Goal: Task Accomplishment & Management: Manage account settings

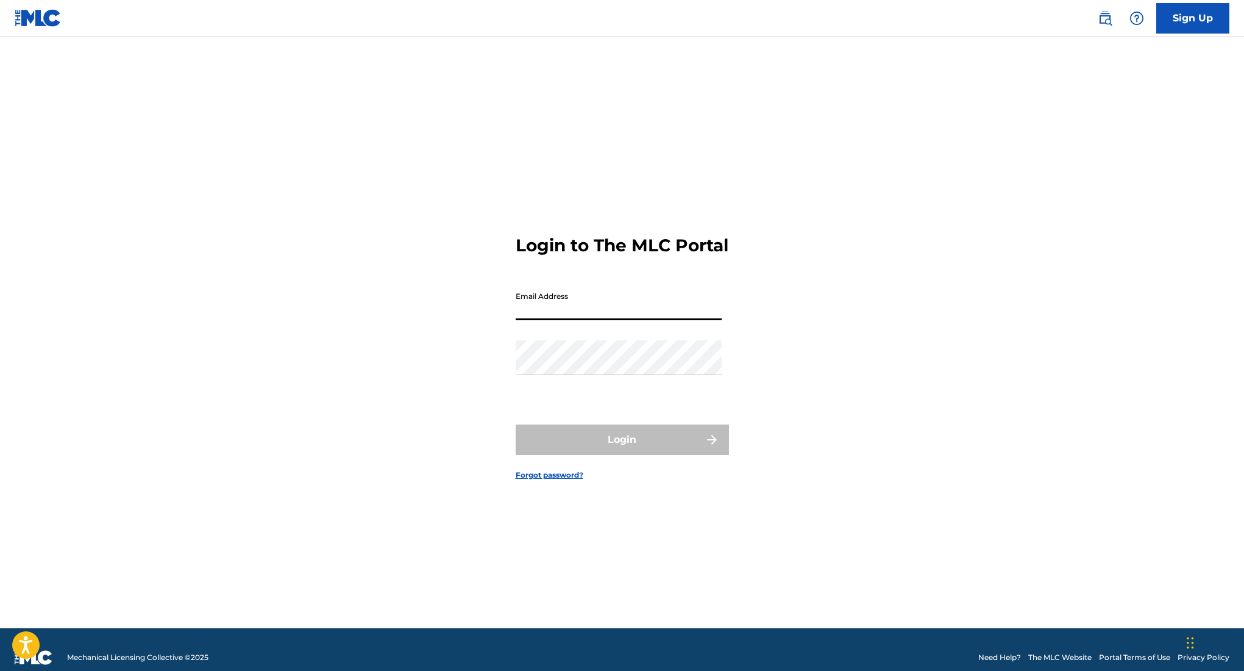
type input "[EMAIL_ADDRESS][DOMAIN_NAME]"
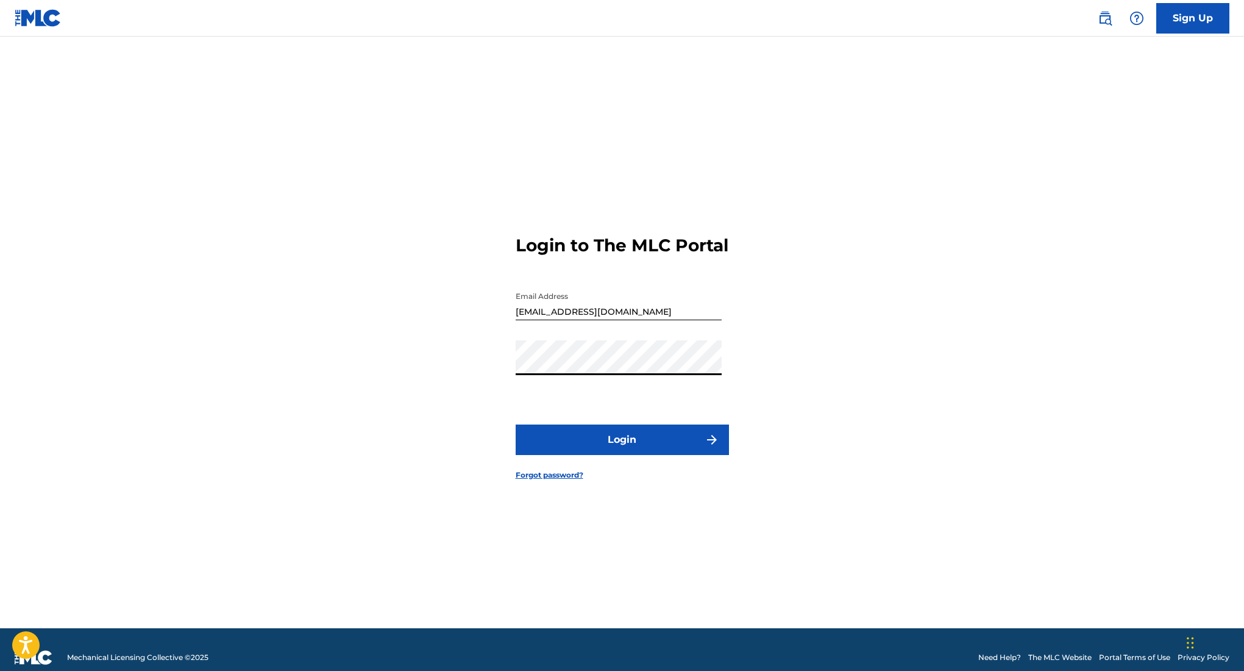
click at [581, 455] on button "Login" at bounding box center [622, 439] width 213 height 30
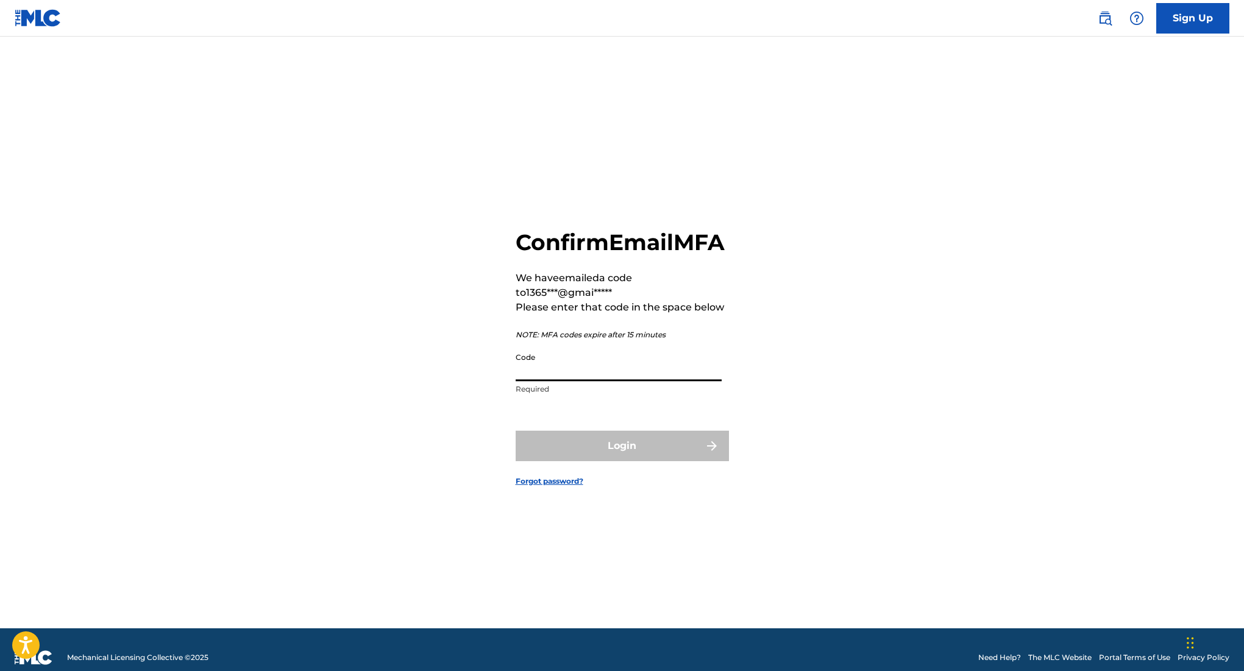
click at [611, 381] on input "Code" at bounding box center [619, 363] width 206 height 35
paste input "052496"
type input "052496"
click at [614, 460] on button "Login" at bounding box center [622, 445] width 213 height 30
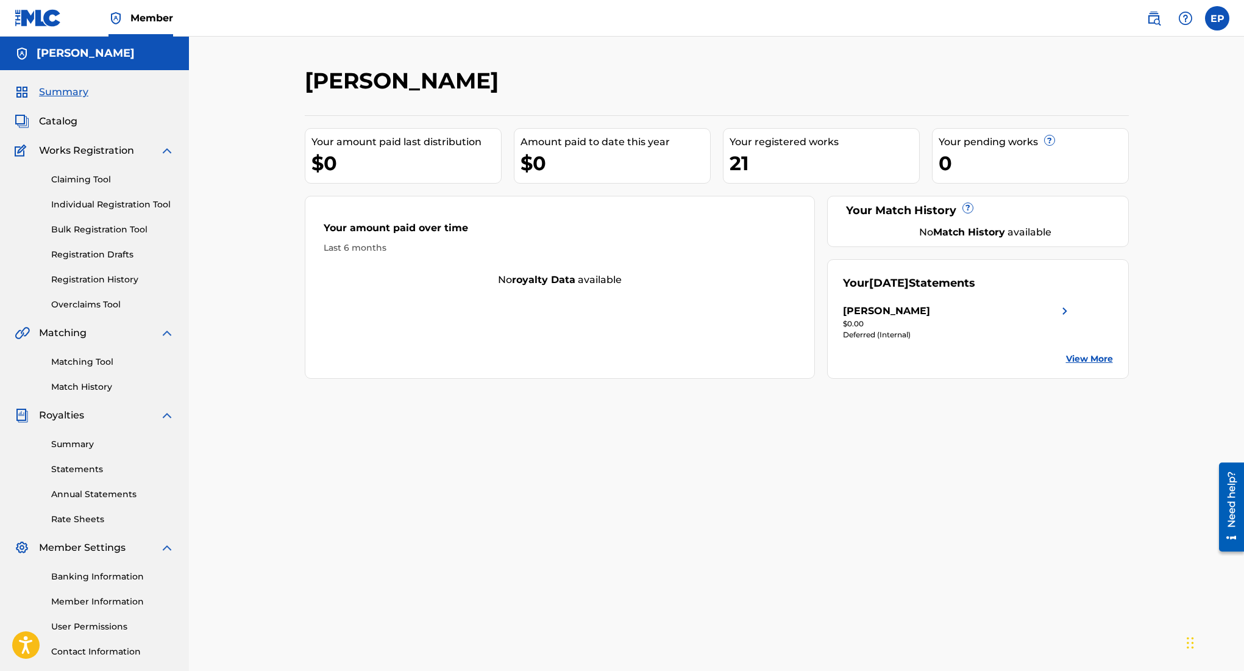
click at [1064, 314] on img at bounding box center [1065, 311] width 15 height 15
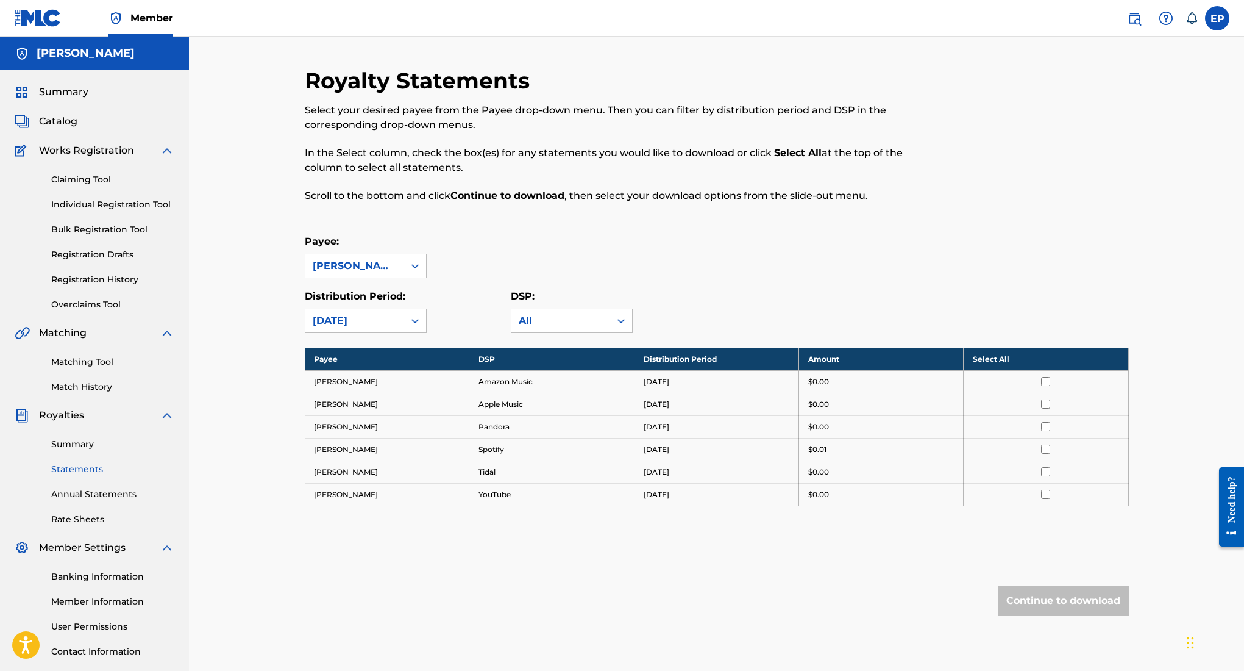
click at [114, 278] on link "Registration History" at bounding box center [112, 279] width 123 height 13
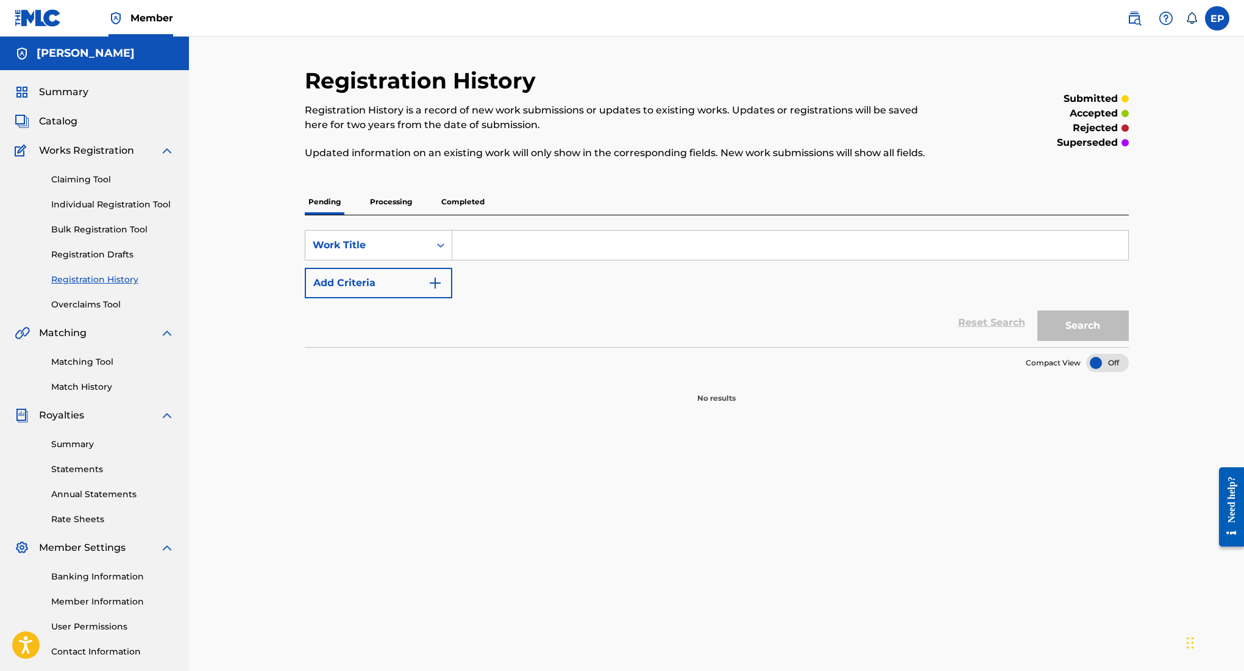
click at [391, 204] on p "Processing" at bounding box center [390, 202] width 49 height 26
click at [472, 199] on p "Completed" at bounding box center [463, 202] width 51 height 26
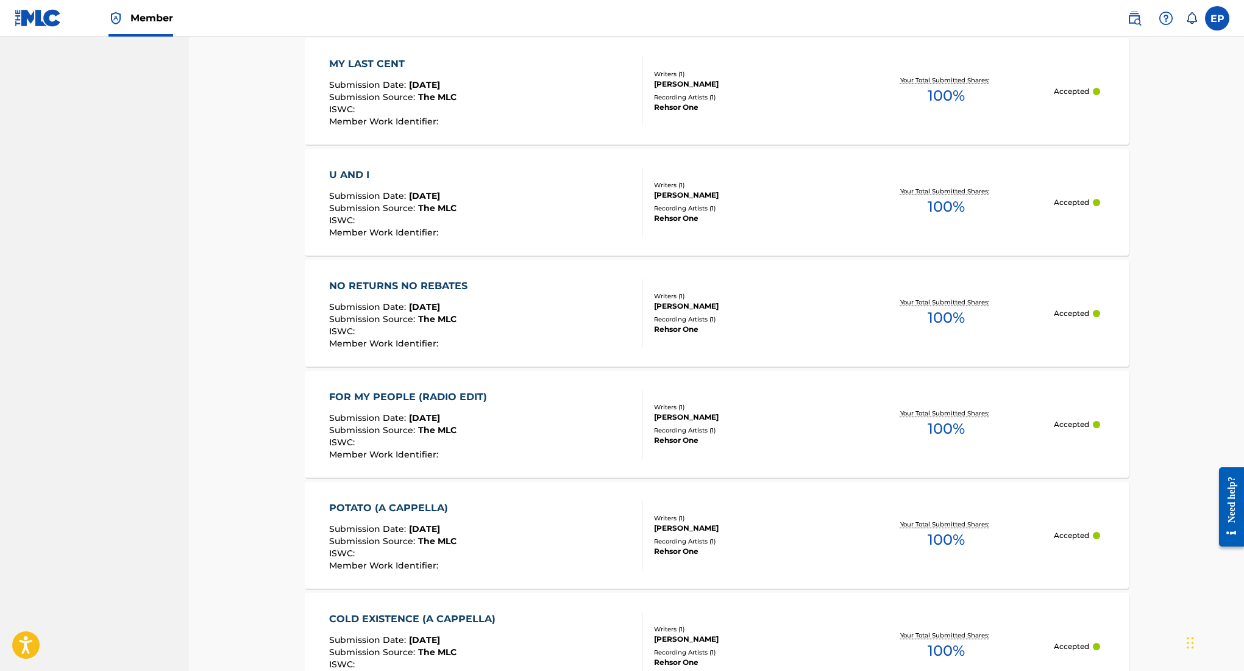
scroll to position [1003, 0]
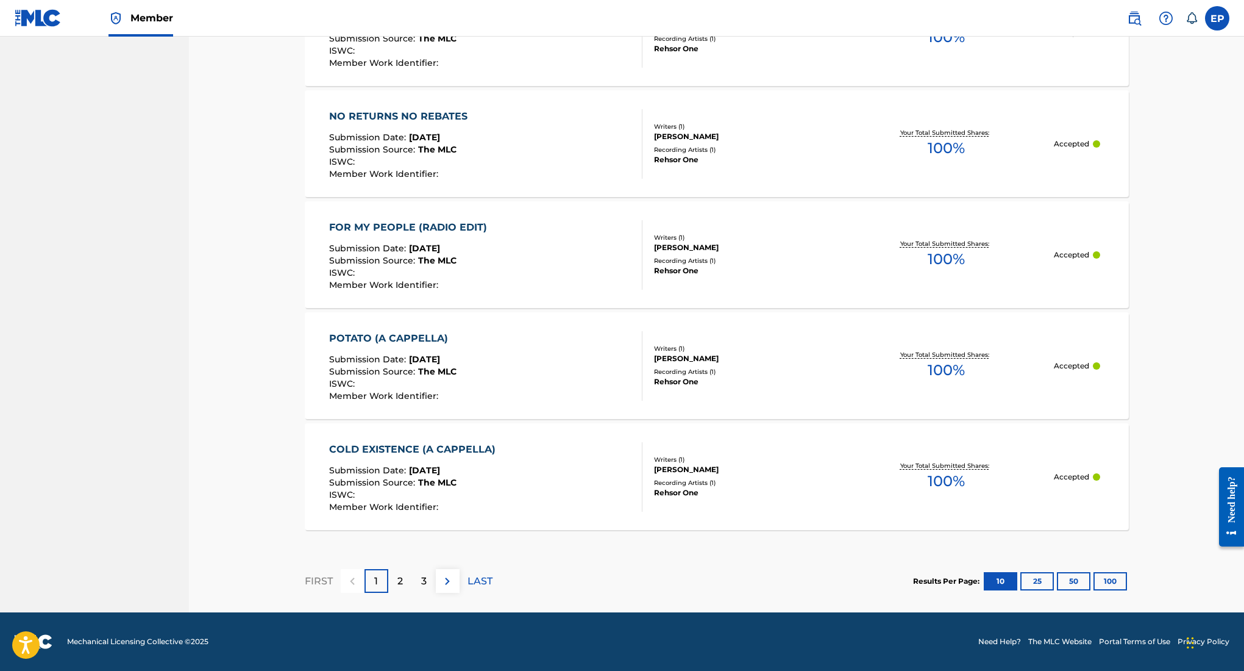
click at [1030, 577] on button "25" at bounding box center [1037, 581] width 34 height 18
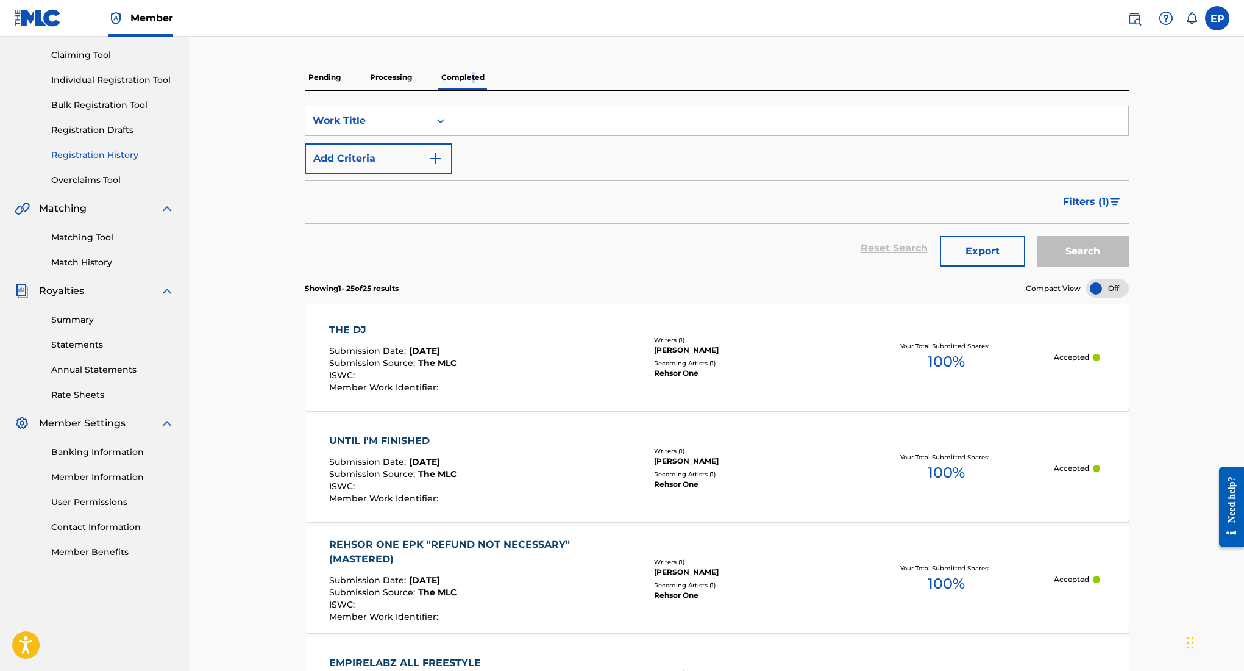
scroll to position [133, 0]
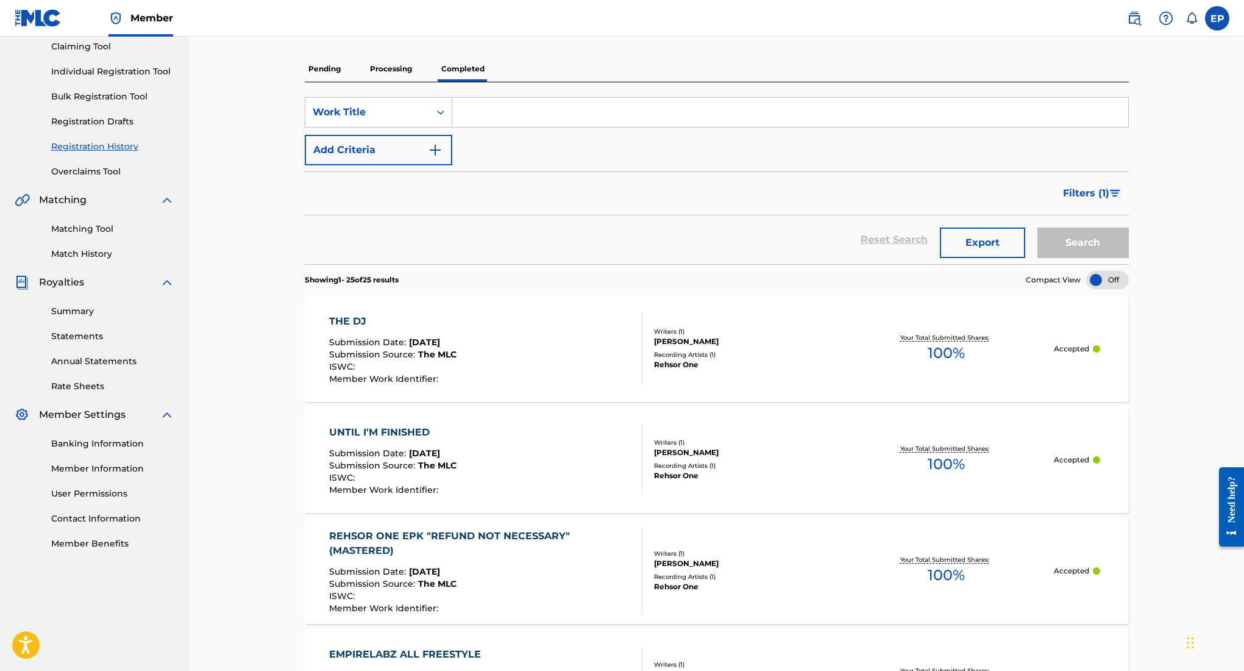
click at [1102, 281] on div at bounding box center [1107, 280] width 43 height 18
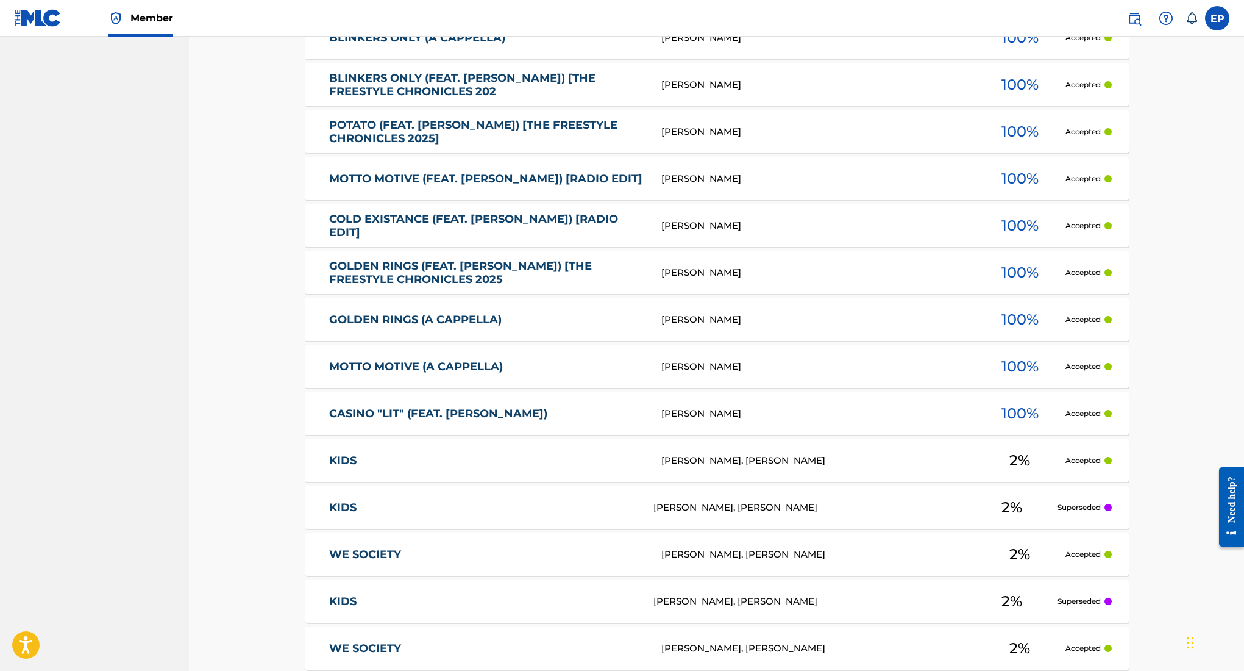
scroll to position [1085, 0]
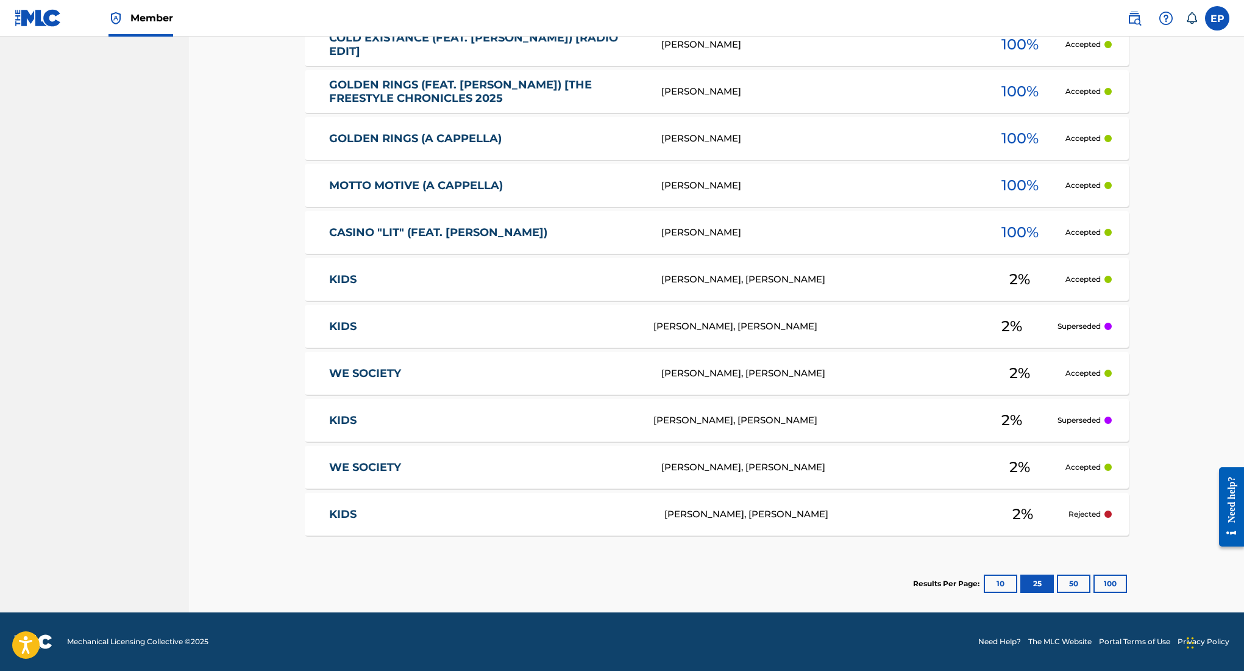
click at [1074, 427] on div "KIDS KV8HQS [PERSON_NAME], [PERSON_NAME] 2 % Superseded" at bounding box center [717, 420] width 824 height 43
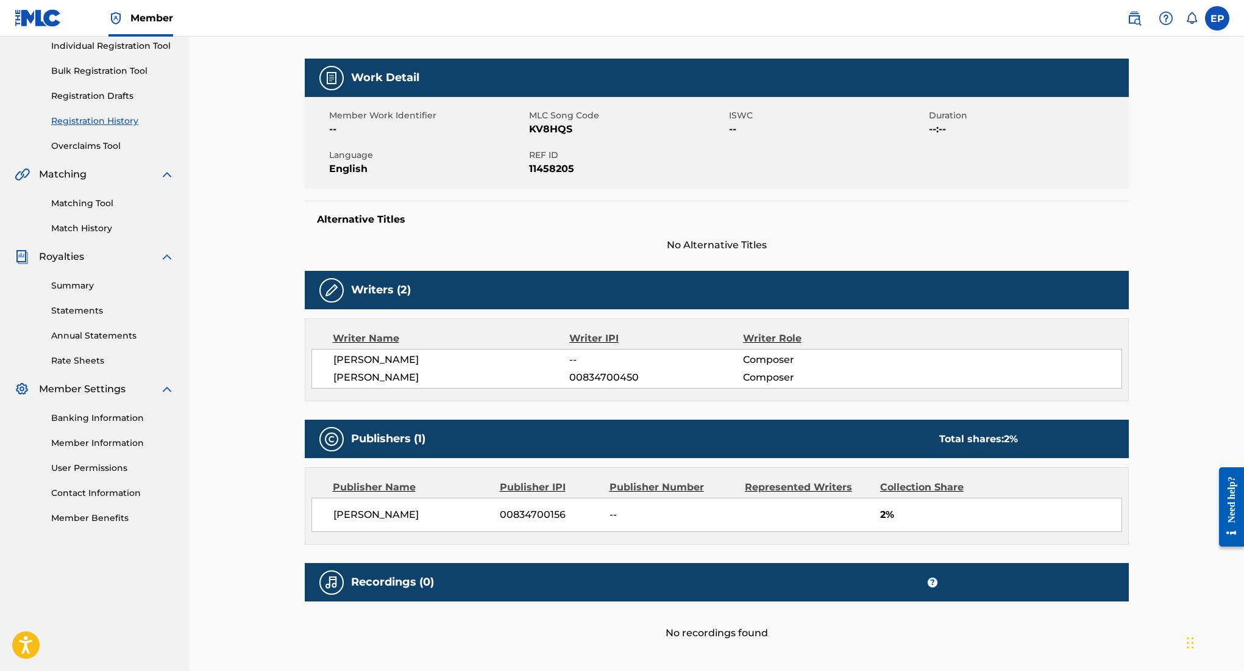
scroll to position [235, 0]
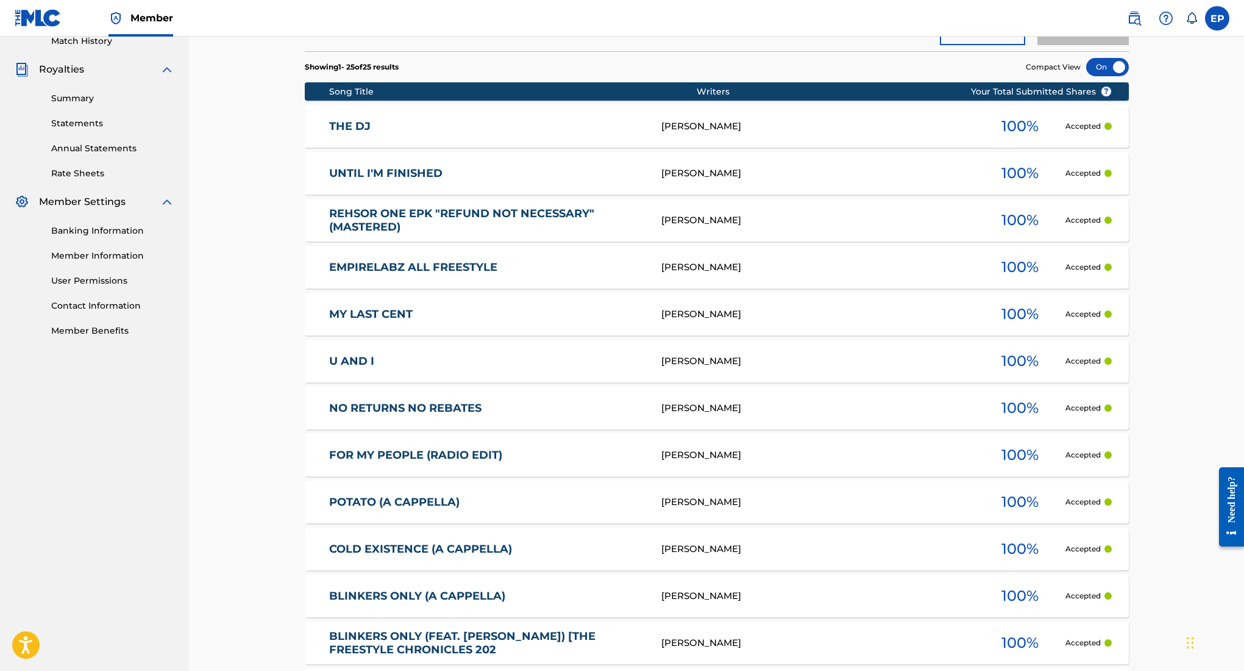
scroll to position [347, 0]
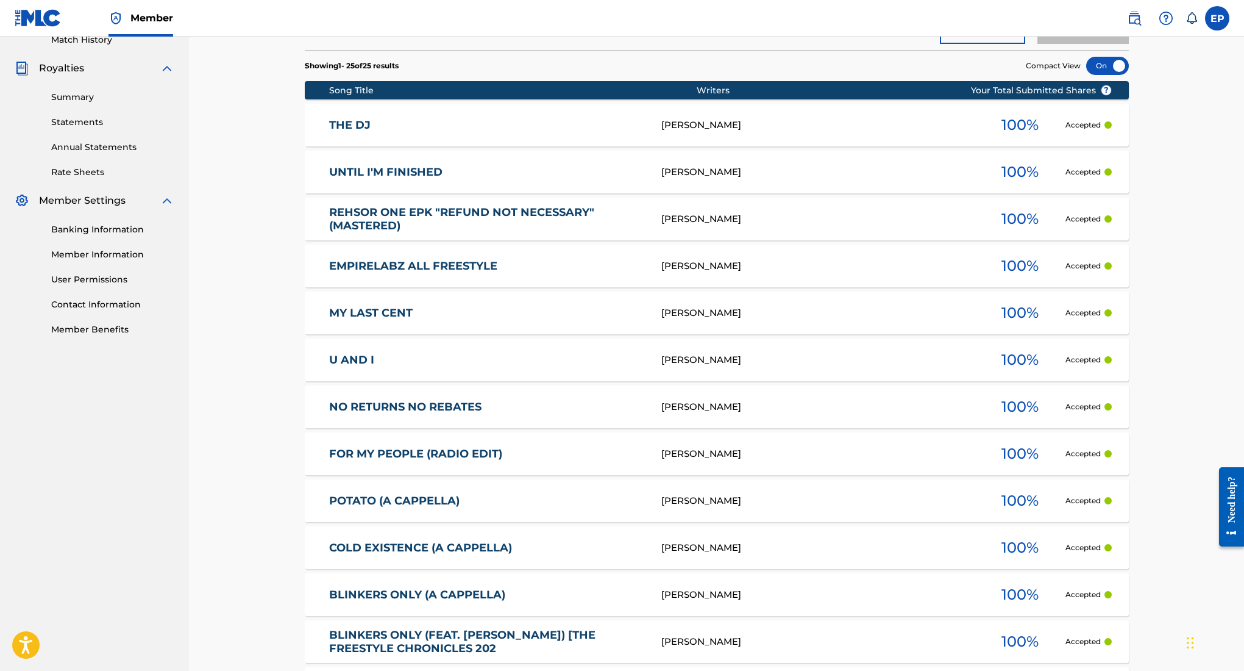
click at [343, 123] on link "THE DJ" at bounding box center [487, 125] width 316 height 14
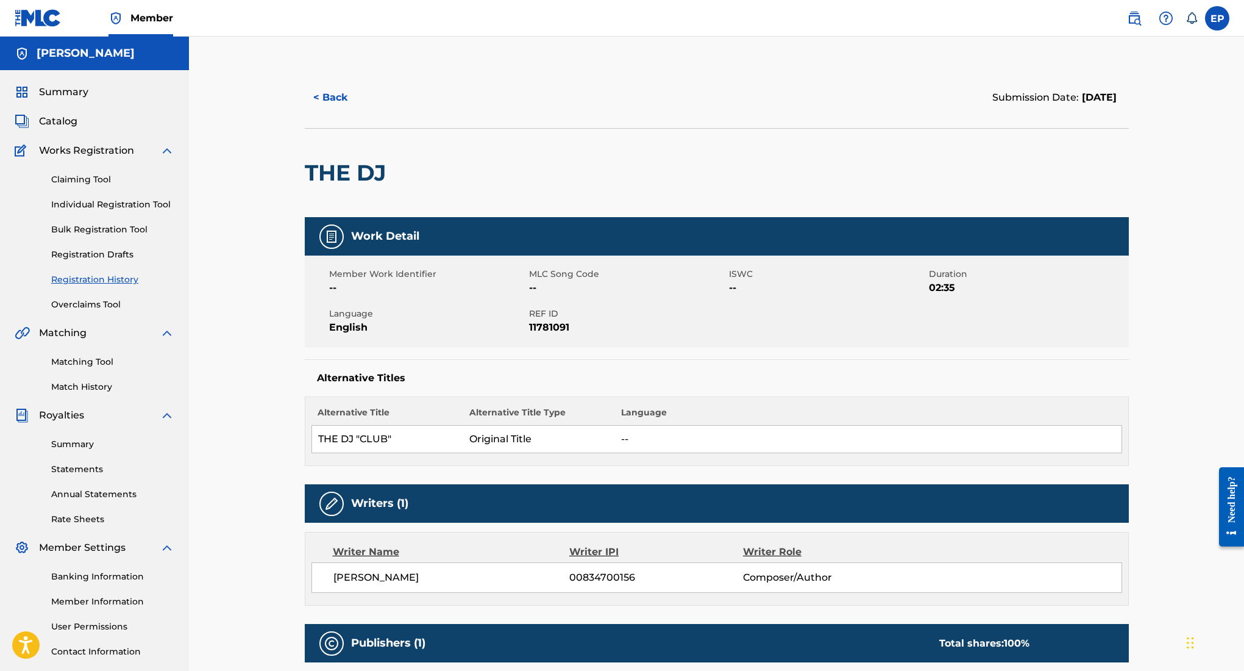
click at [86, 302] on link "Overclaims Tool" at bounding box center [112, 304] width 123 height 13
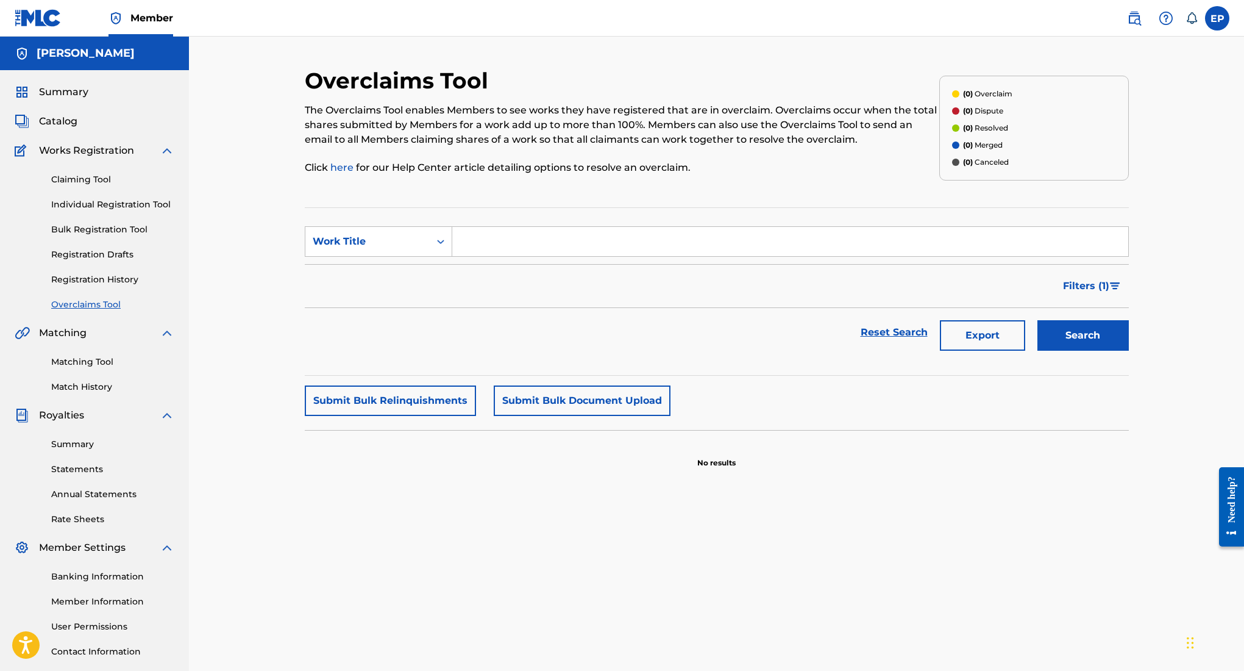
click at [99, 497] on link "Annual Statements" at bounding box center [112, 494] width 123 height 13
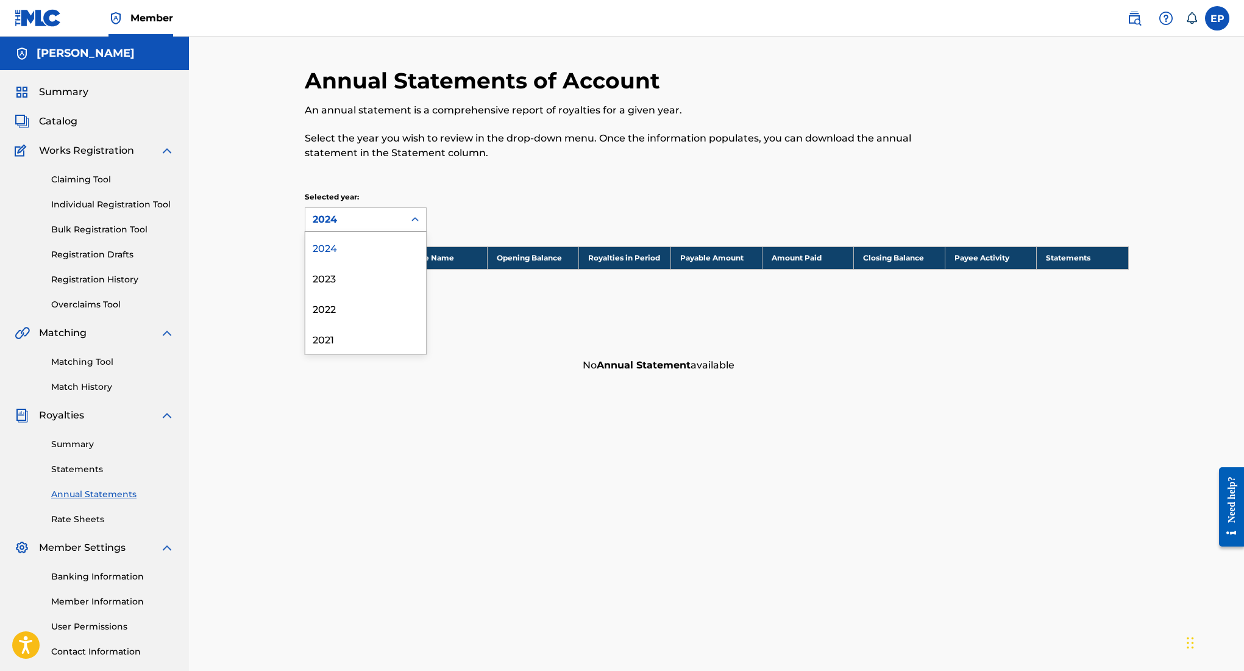
click at [384, 216] on div "2024" at bounding box center [355, 219] width 84 height 15
click at [354, 283] on div "2023" at bounding box center [365, 277] width 121 height 30
click at [381, 219] on div "2023" at bounding box center [355, 219] width 84 height 15
click at [351, 329] on div "2021" at bounding box center [365, 338] width 121 height 30
click at [94, 514] on link "Rate Sheets" at bounding box center [112, 519] width 123 height 13
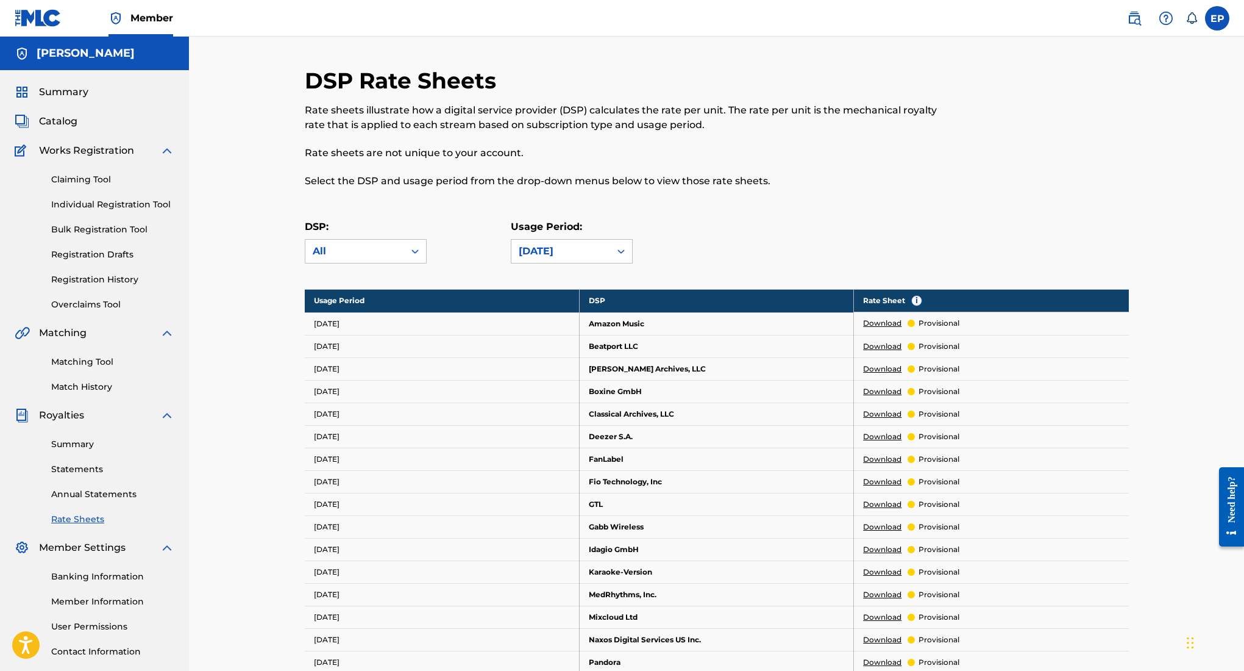
click at [102, 181] on link "Claiming Tool" at bounding box center [112, 179] width 123 height 13
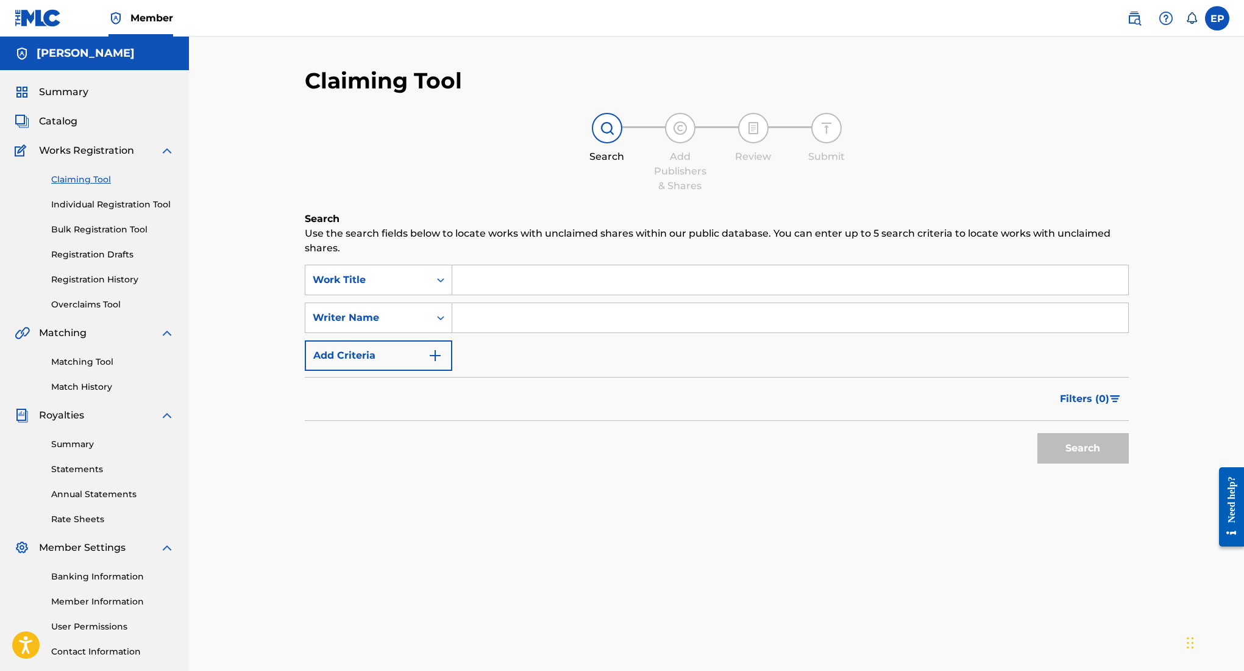
click at [99, 202] on link "Individual Registration Tool" at bounding box center [112, 204] width 123 height 13
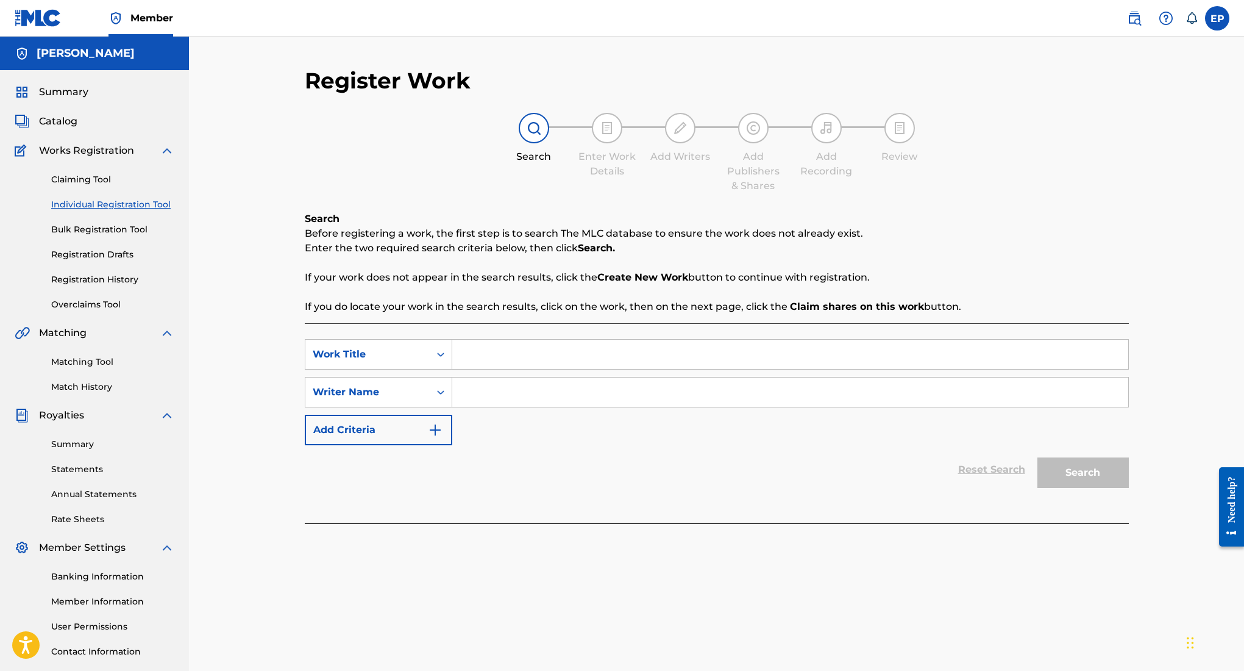
click at [91, 234] on link "Bulk Registration Tool" at bounding box center [112, 229] width 123 height 13
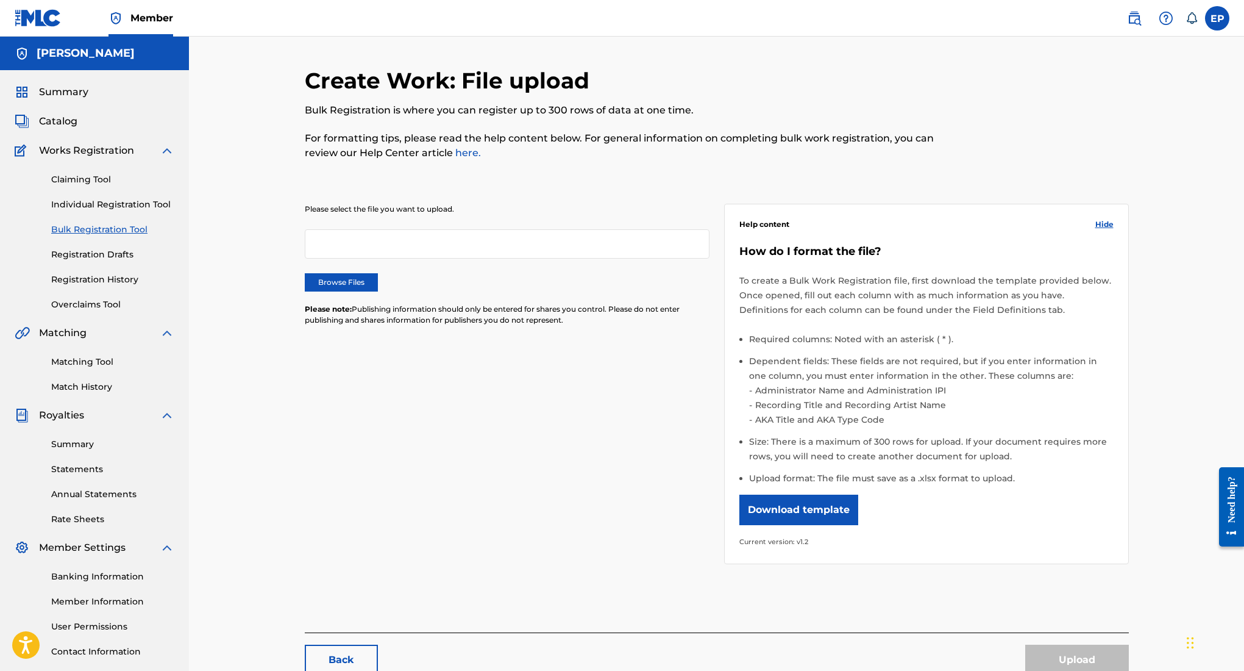
click at [98, 252] on link "Registration Drafts" at bounding box center [112, 254] width 123 height 13
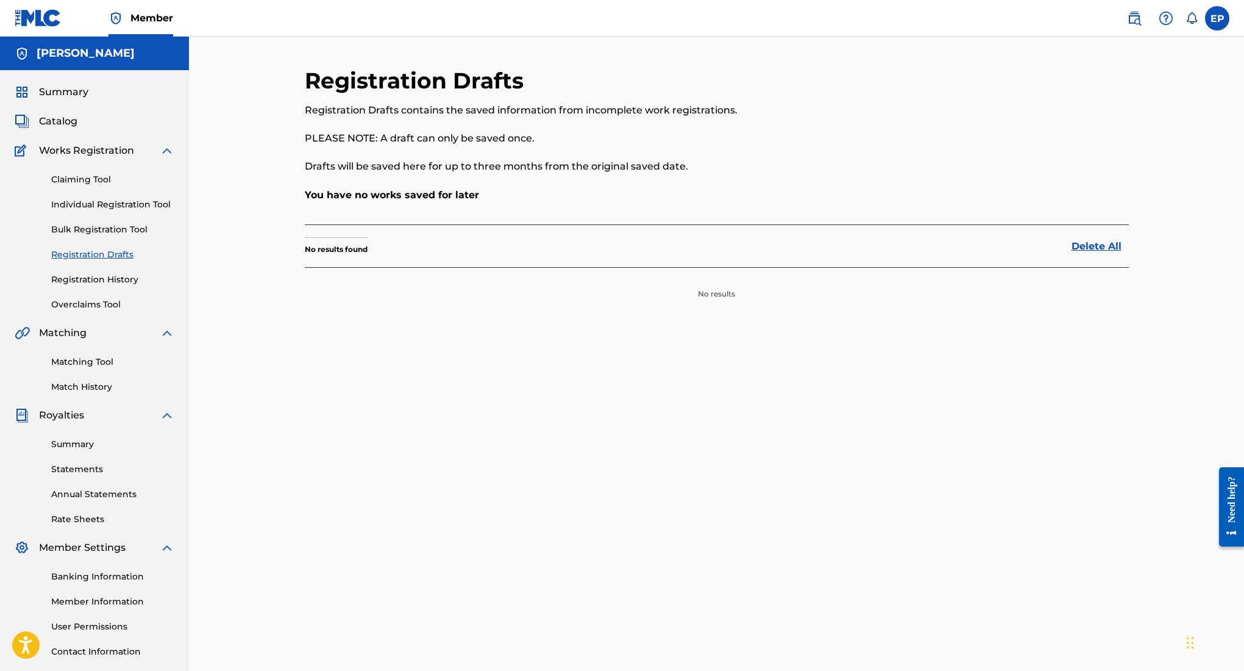
click at [123, 230] on link "Bulk Registration Tool" at bounding box center [112, 229] width 123 height 13
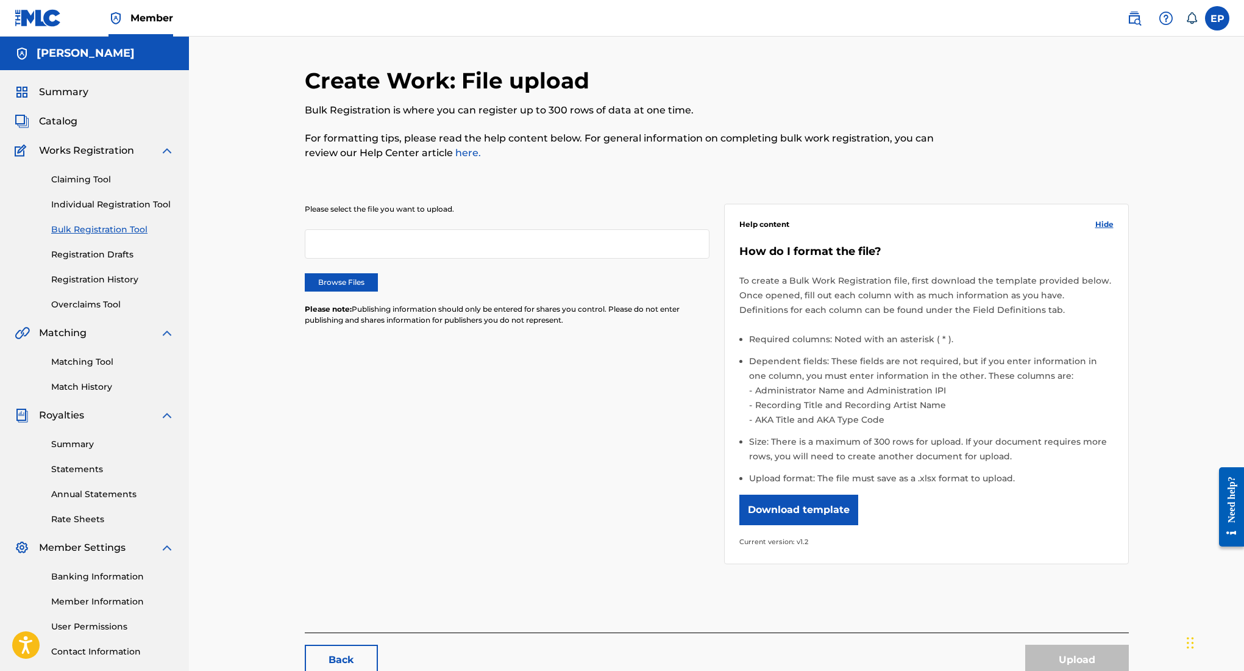
click at [99, 150] on span "Works Registration" at bounding box center [86, 150] width 95 height 15
click at [94, 177] on link "Claiming Tool" at bounding box center [112, 179] width 123 height 13
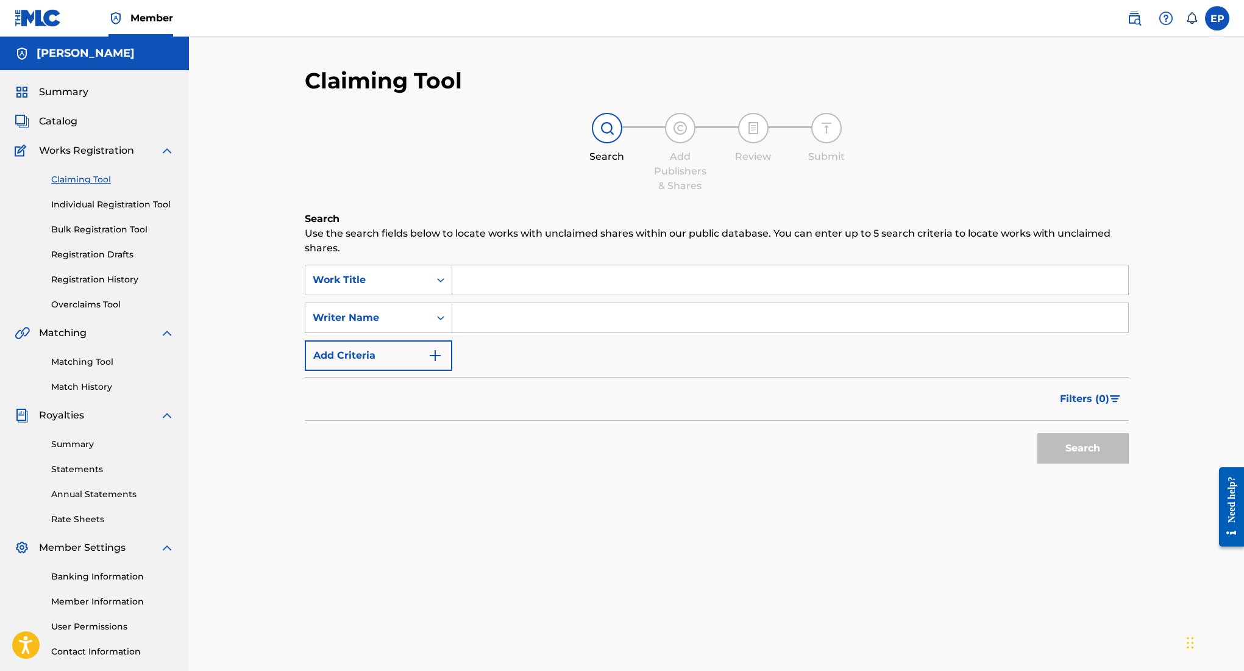
click at [89, 205] on link "Individual Registration Tool" at bounding box center [112, 204] width 123 height 13
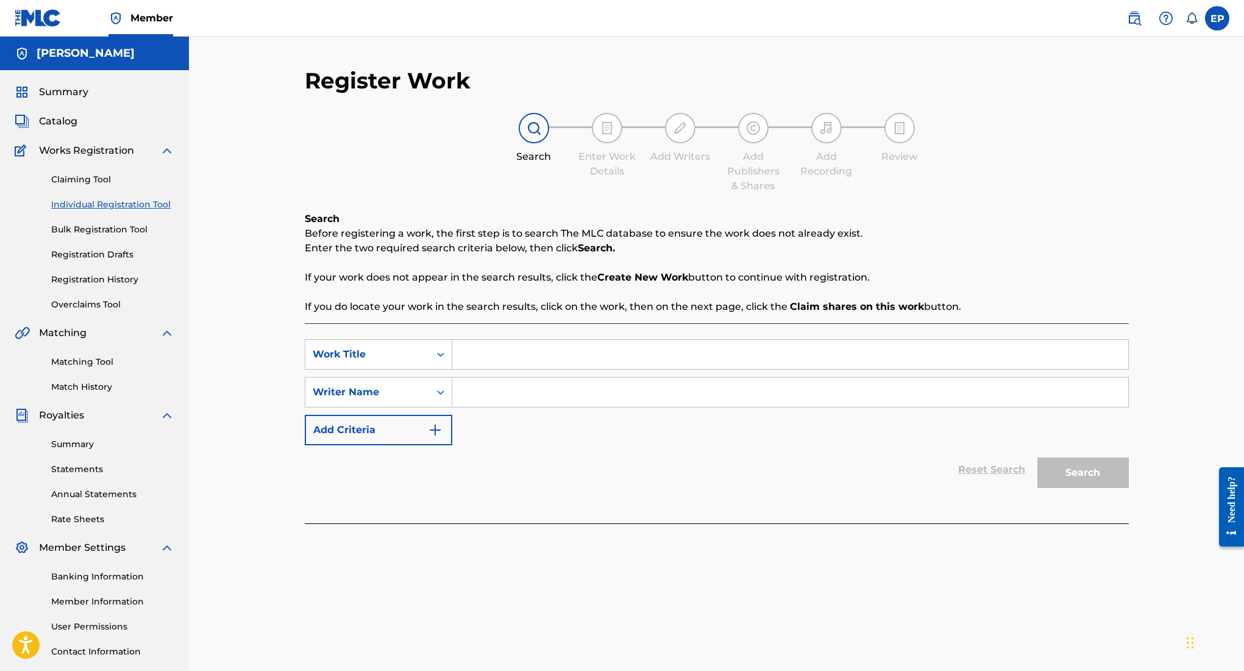
click at [58, 116] on span "Catalog" at bounding box center [58, 121] width 38 height 15
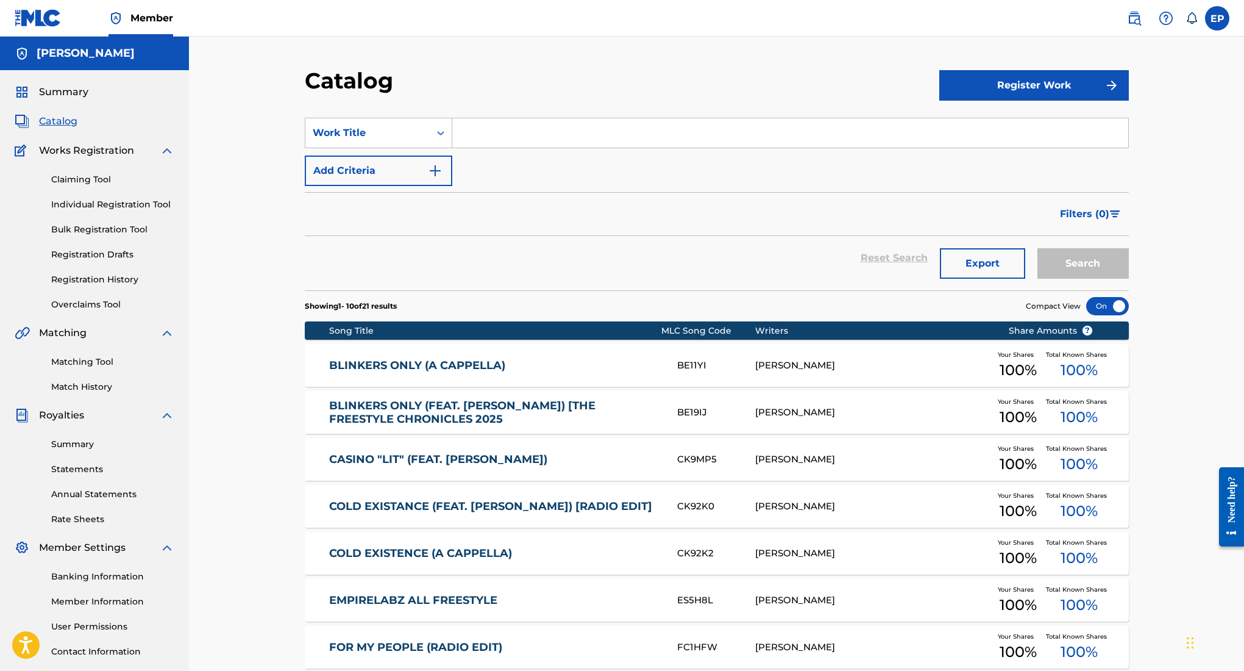
click at [77, 93] on span "Summary" at bounding box center [63, 92] width 49 height 15
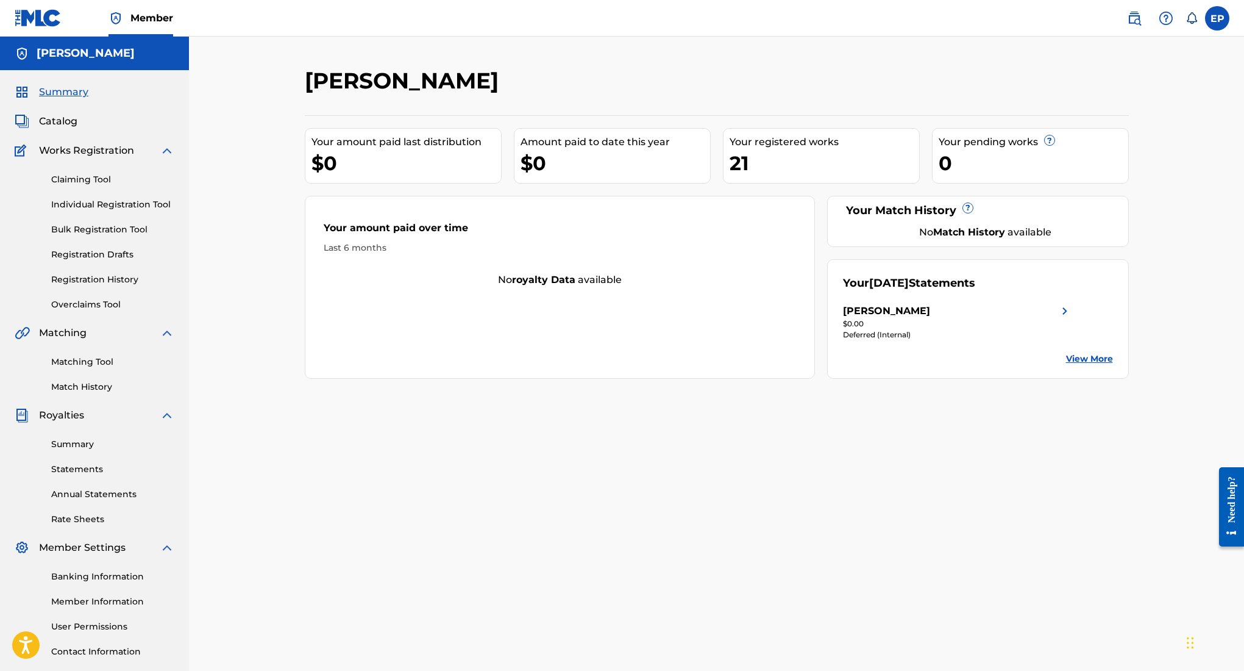
click at [71, 126] on span "Catalog" at bounding box center [58, 121] width 38 height 15
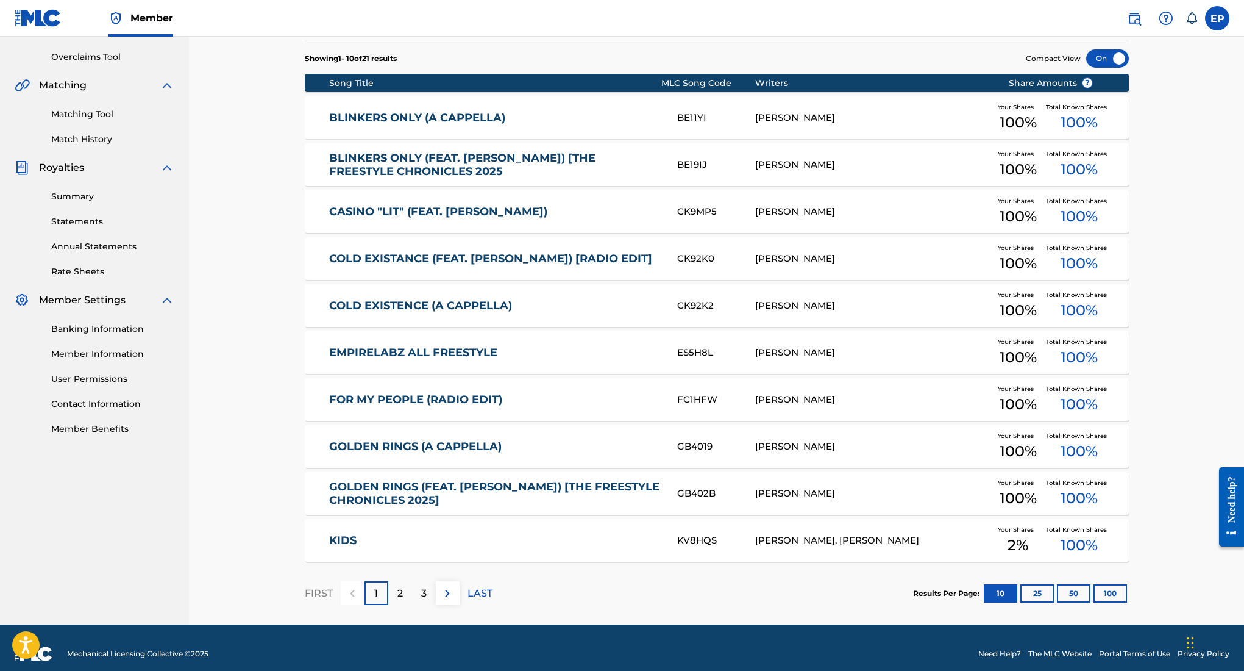
scroll to position [260, 0]
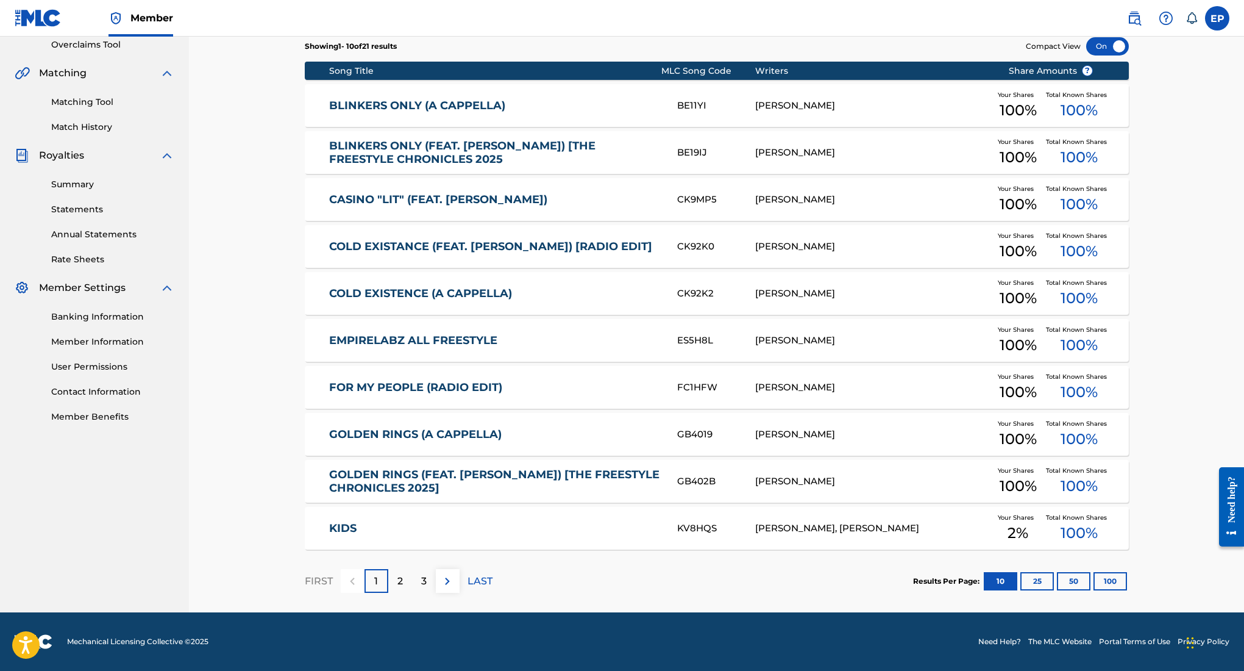
click at [1047, 579] on button "25" at bounding box center [1037, 581] width 34 height 18
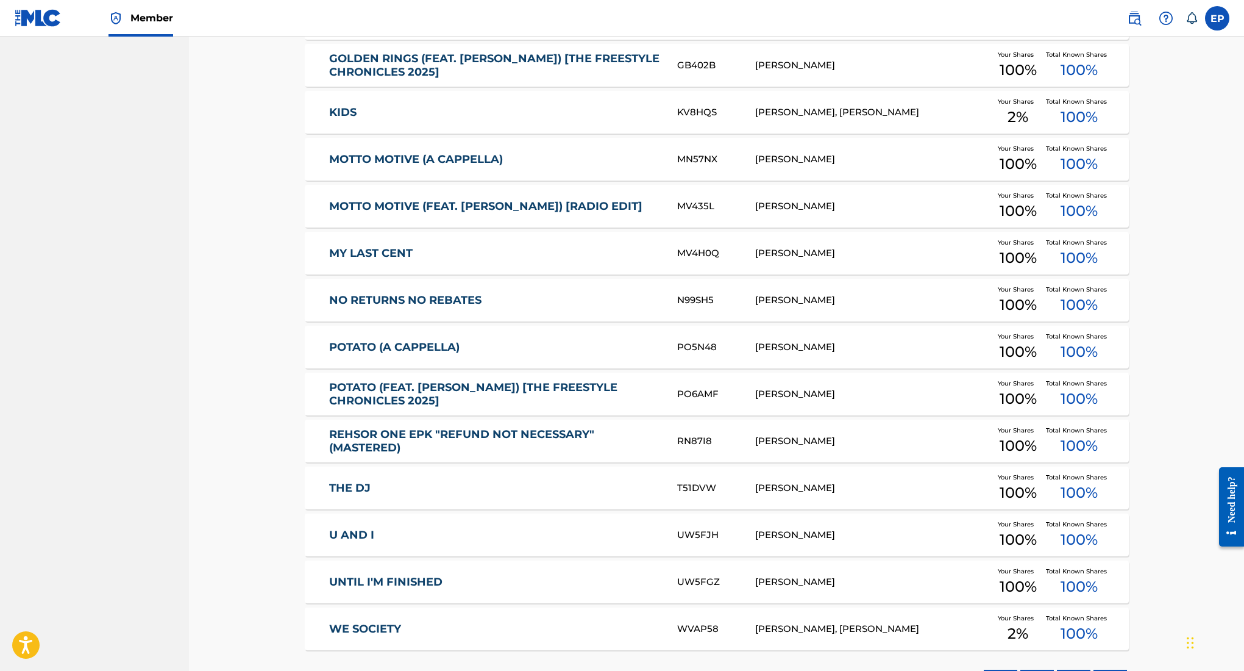
scroll to position [771, 0]
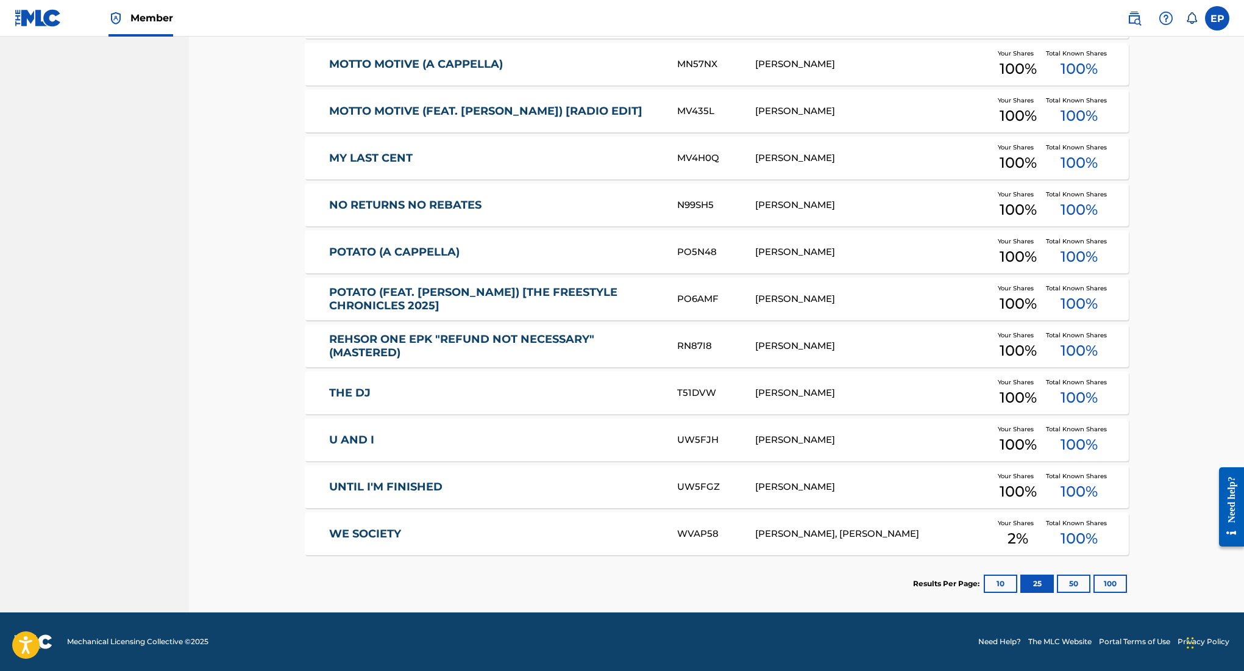
click at [1083, 584] on button "50" at bounding box center [1074, 583] width 34 height 18
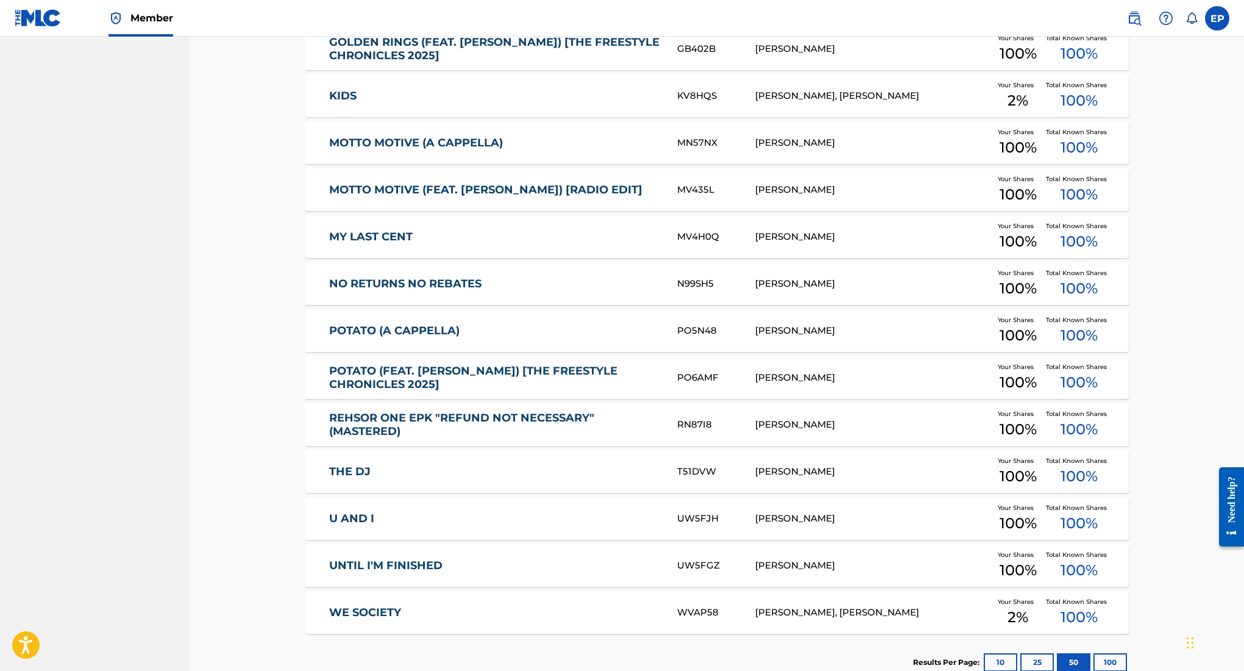
scroll to position [727, 0]
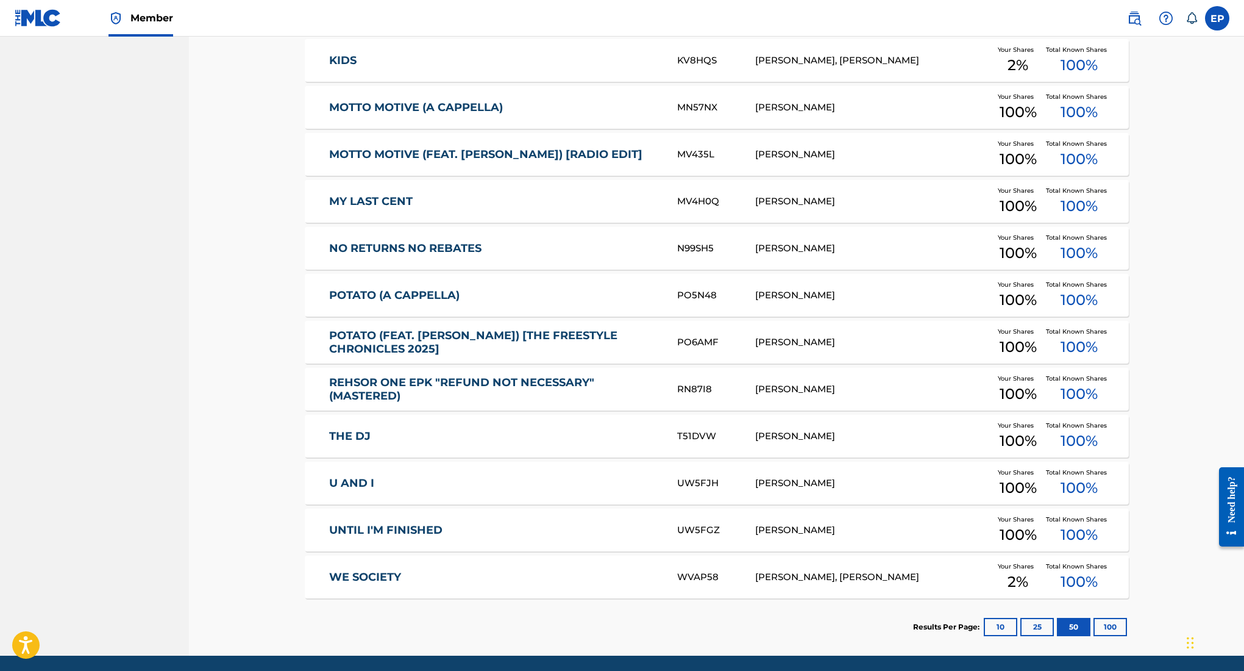
click at [361, 435] on link "THE DJ" at bounding box center [495, 436] width 332 height 14
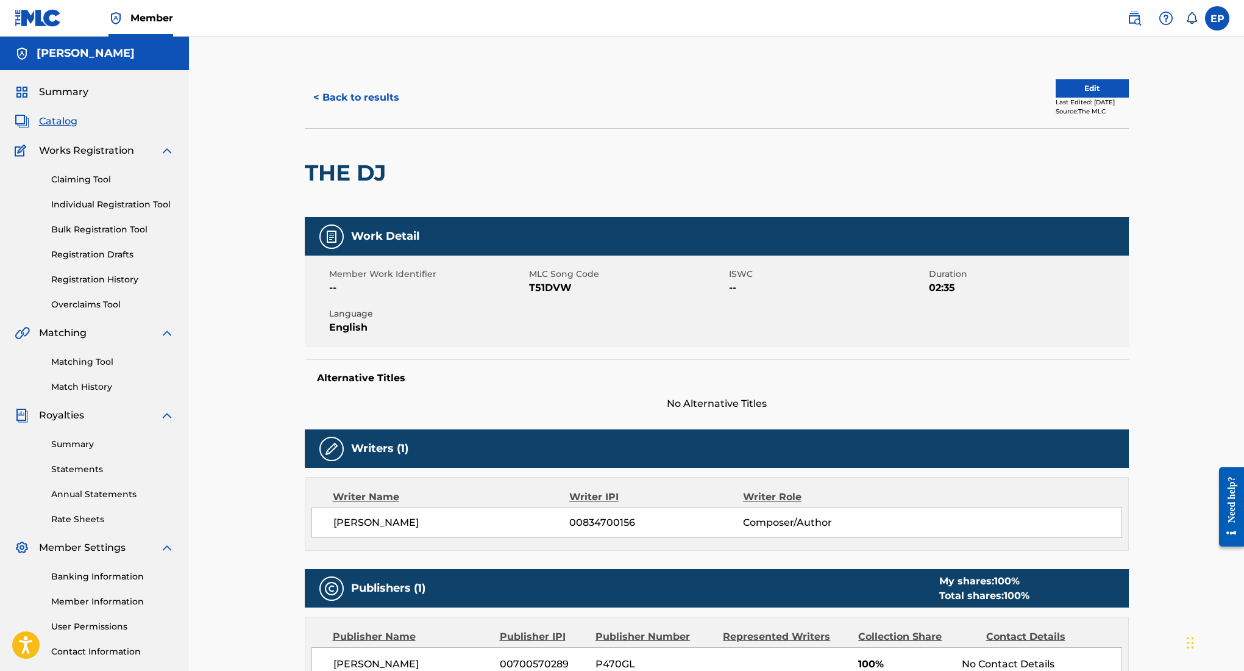
click at [69, 90] on span "Summary" at bounding box center [63, 92] width 49 height 15
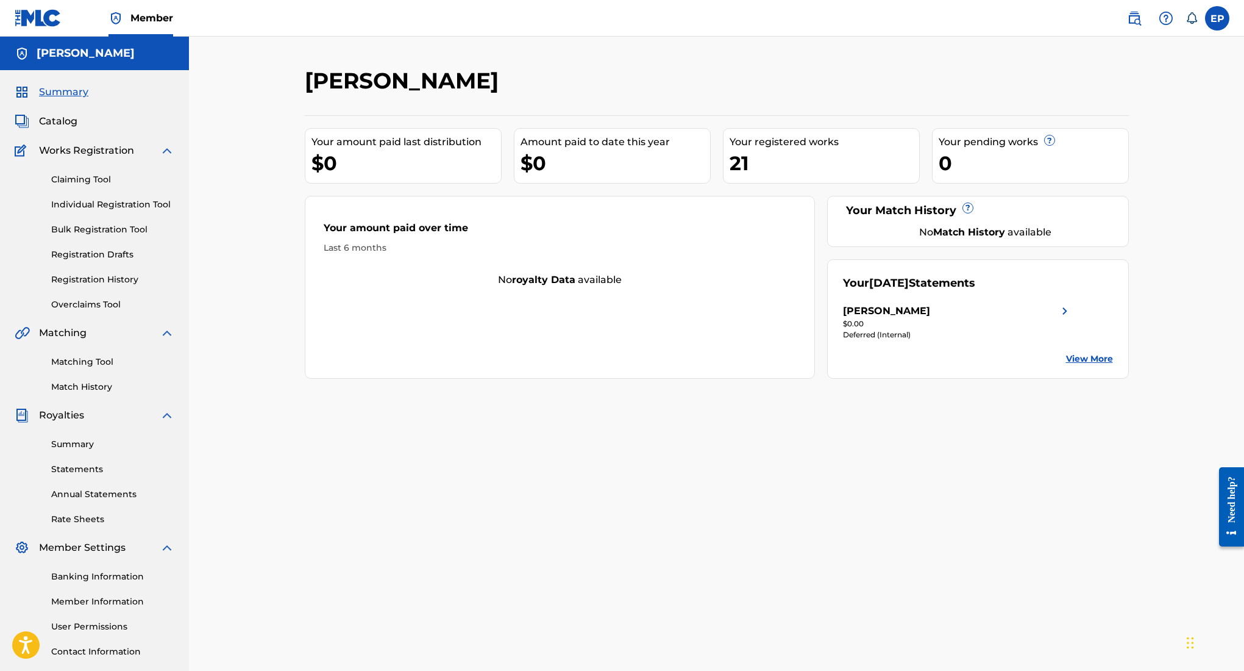
click at [1222, 18] on label at bounding box center [1217, 18] width 24 height 24
click at [1217, 18] on input "EP [PERSON_NAME] [EMAIL_ADDRESS][DOMAIN_NAME] Notification Preferences Profile …" at bounding box center [1217, 18] width 0 height 0
click at [1094, 148] on link "Profile" at bounding box center [1097, 151] width 24 height 11
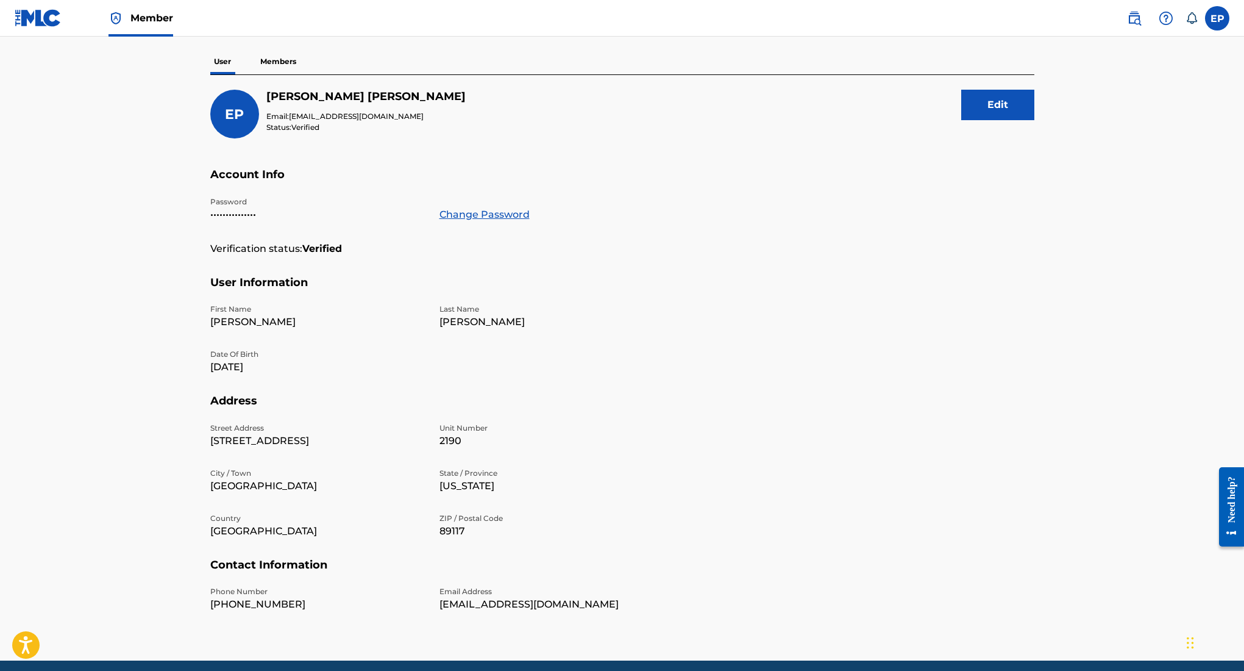
scroll to position [76, 0]
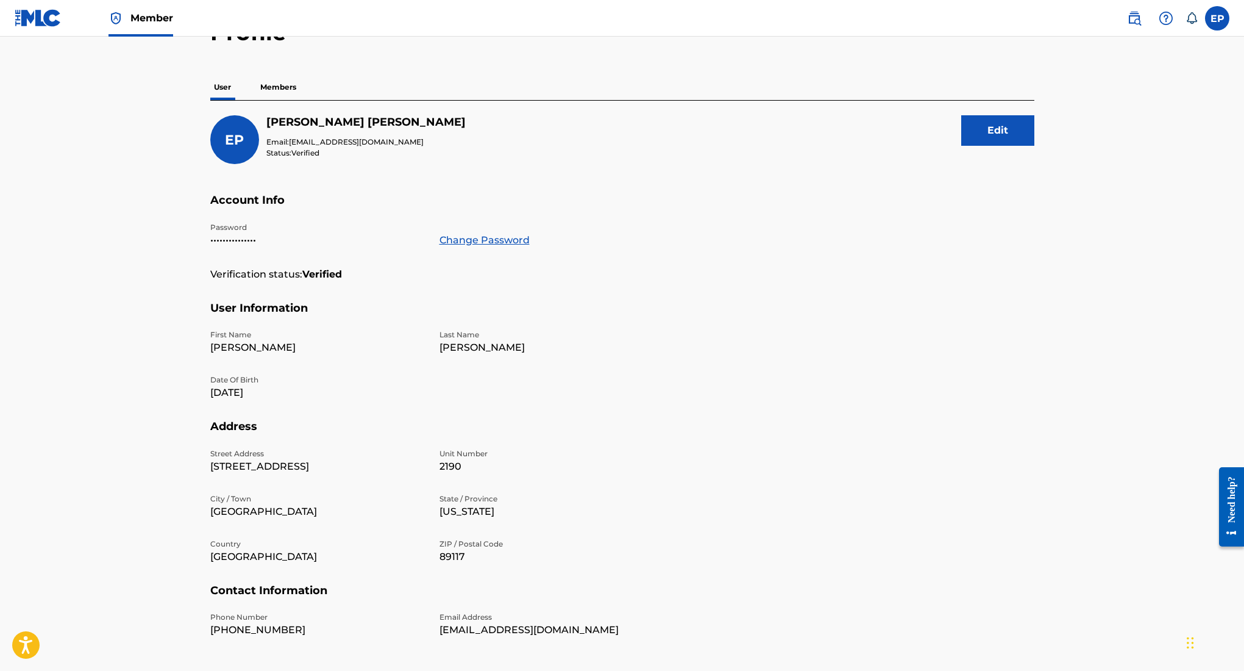
click at [1003, 130] on button "Edit" at bounding box center [997, 130] width 73 height 30
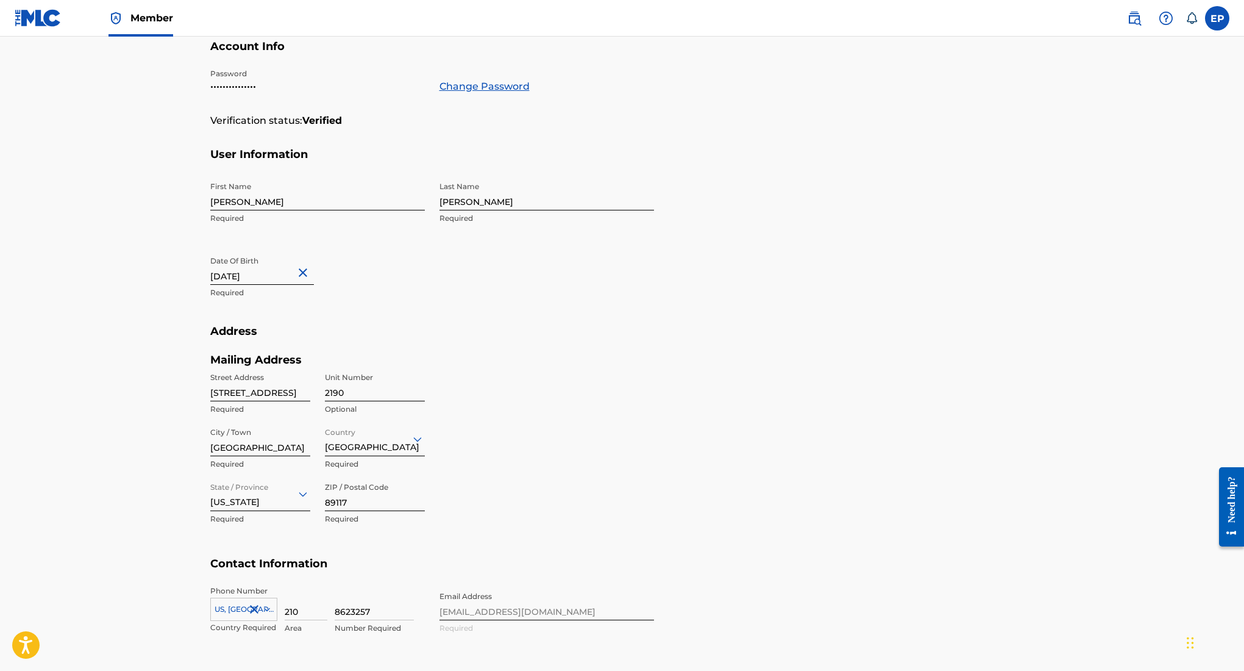
scroll to position [246, 0]
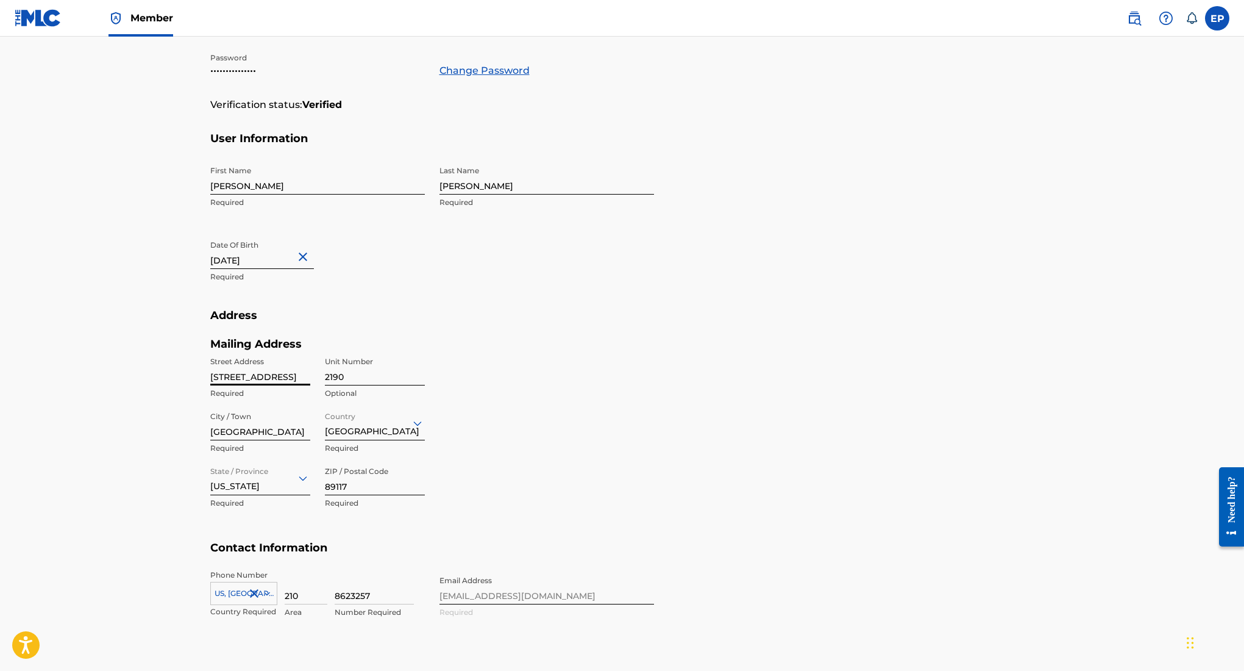
drag, startPoint x: 297, startPoint y: 382, endPoint x: 57, endPoint y: 374, distance: 240.3
click at [63, 374] on main "Profile User Members EP [PERSON_NAME] Email: [EMAIL_ADDRESS][DOMAIN_NAME] Statu…" at bounding box center [622, 232] width 1244 height 882
type input "11914 Fieldcrest Run"
type input "[GEOGRAPHIC_DATA]"
type input "[US_STATE]"
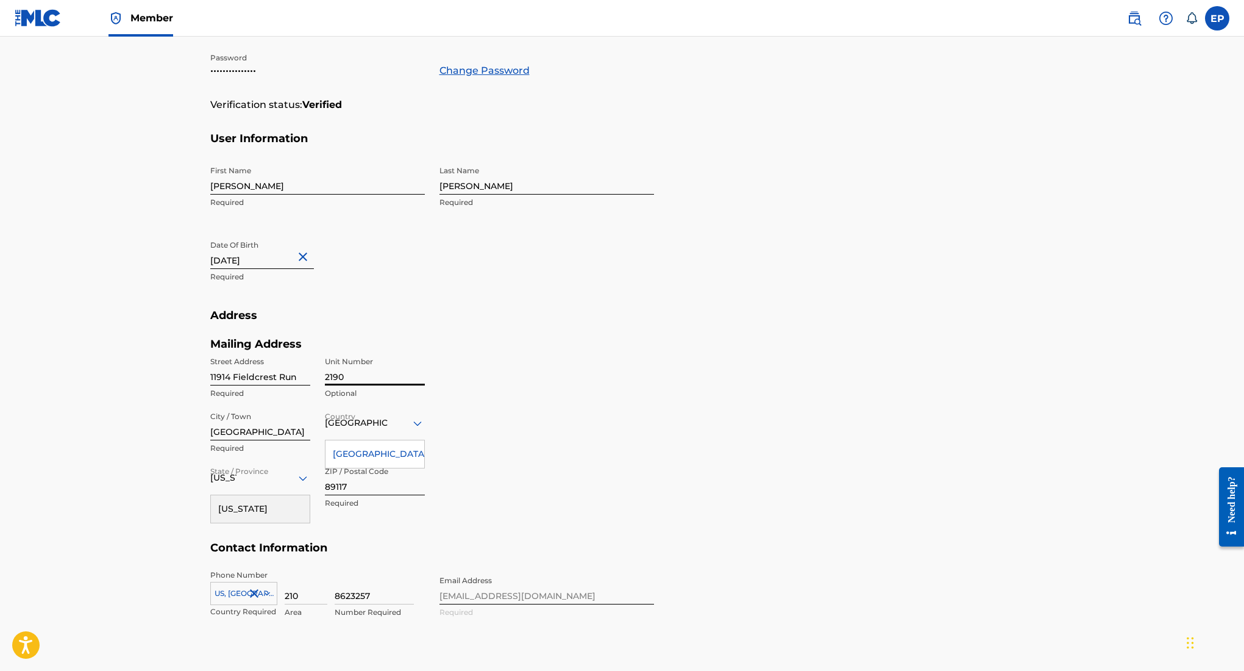
click at [376, 375] on input "2190" at bounding box center [375, 368] width 100 height 35
type input "2"
click at [291, 436] on input "[GEOGRAPHIC_DATA]" at bounding box center [260, 422] width 100 height 35
type input "San Antonio"
click at [372, 485] on input "89117" at bounding box center [375, 477] width 100 height 35
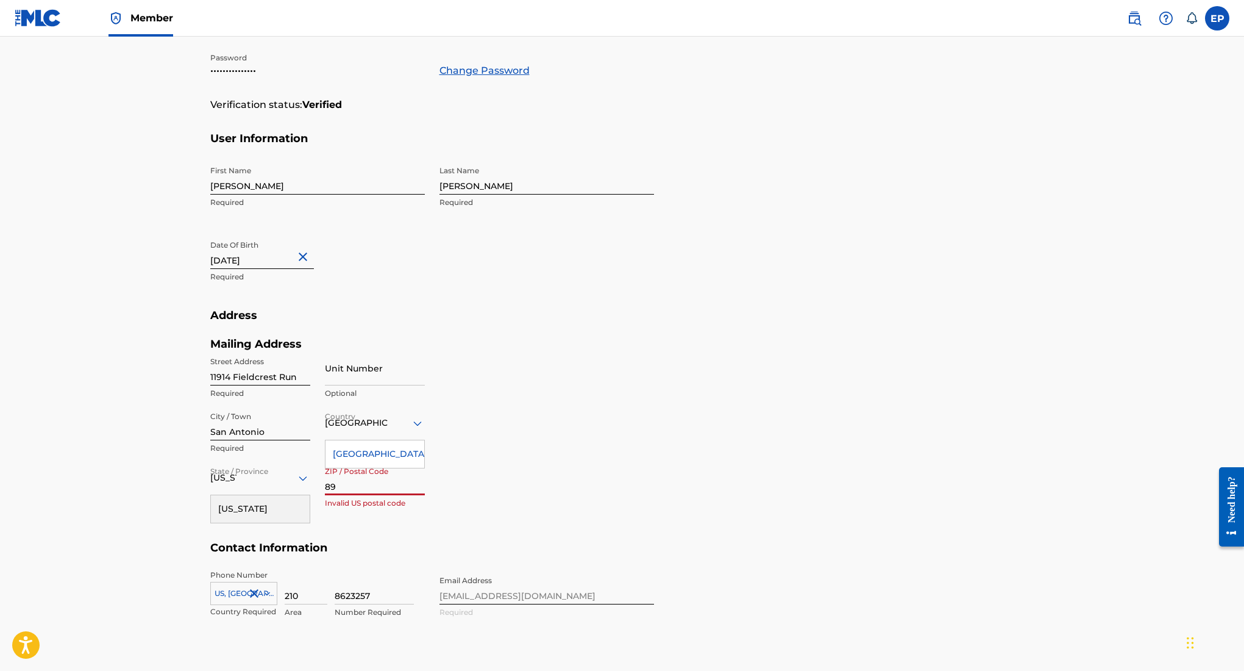
type input "8"
type input "78254"
click at [538, 449] on div "Mailing Address Street Address [GEOGRAPHIC_DATA] Required Unit Number Optional …" at bounding box center [432, 439] width 444 height 204
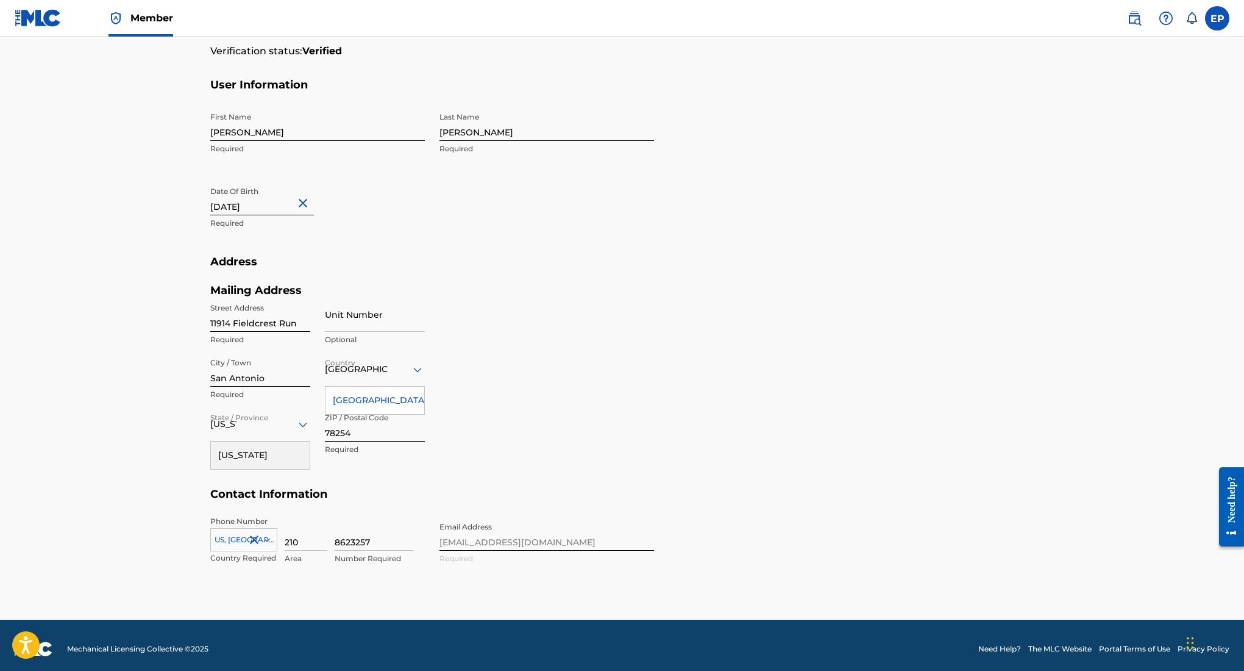
scroll to position [307, 0]
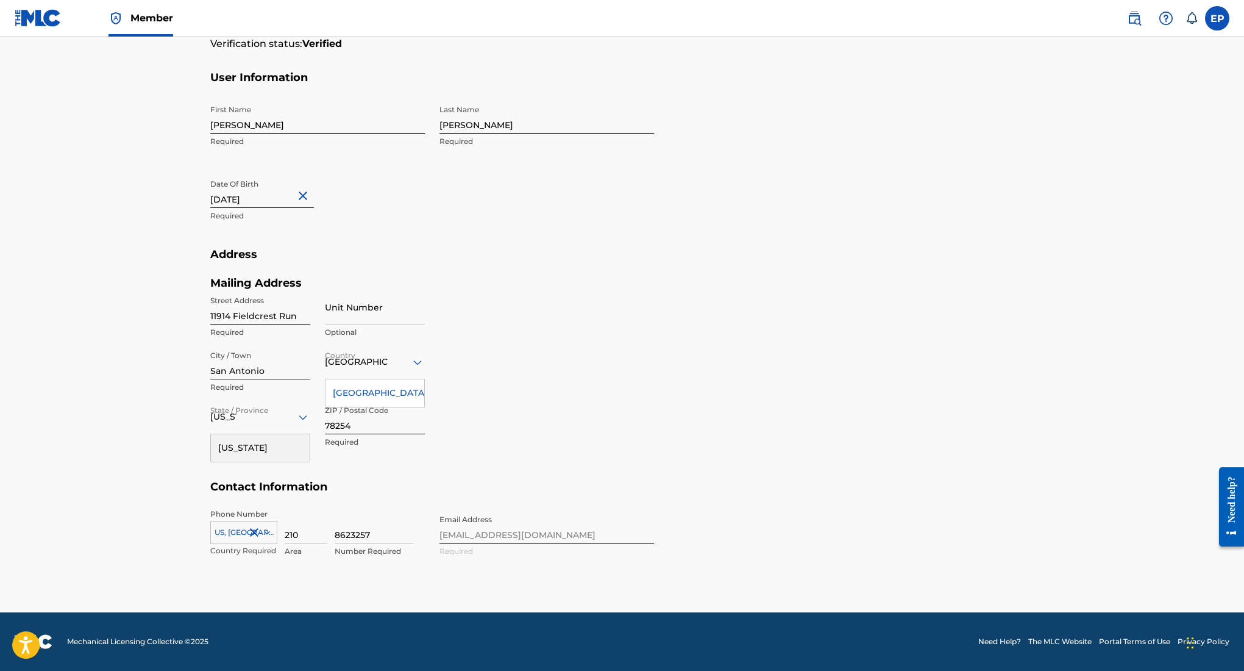
click at [385, 539] on input "8623257" at bounding box center [374, 525] width 79 height 35
type input "2"
type input "3092736"
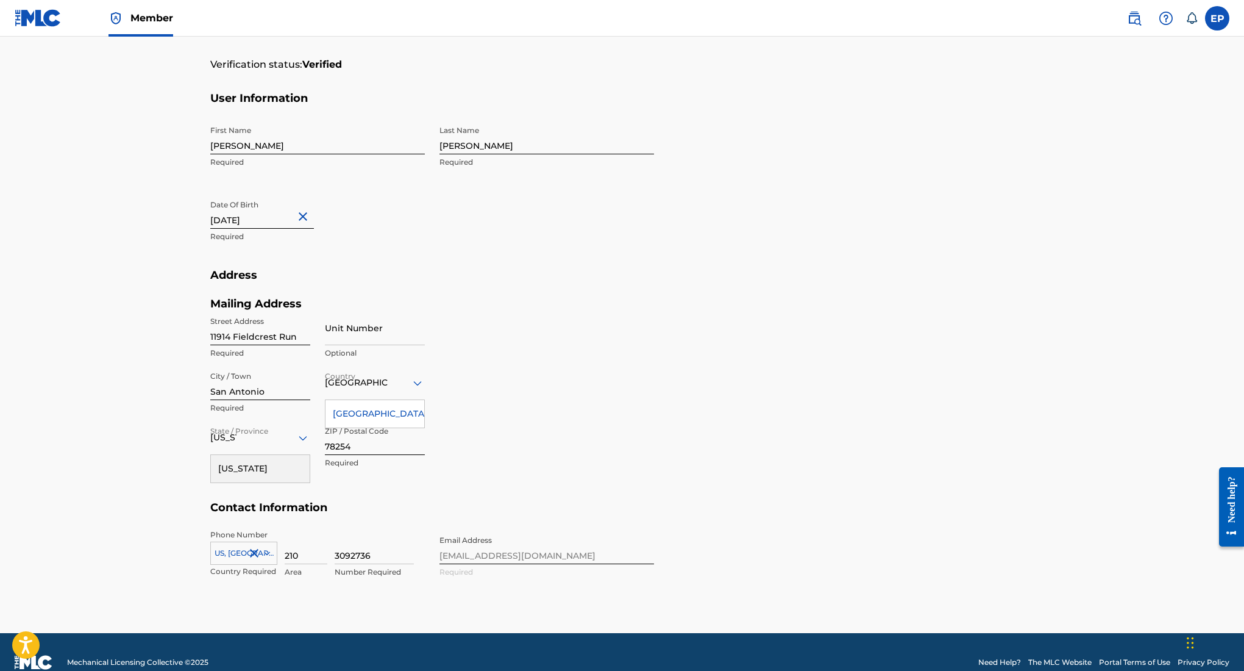
scroll to position [282, 0]
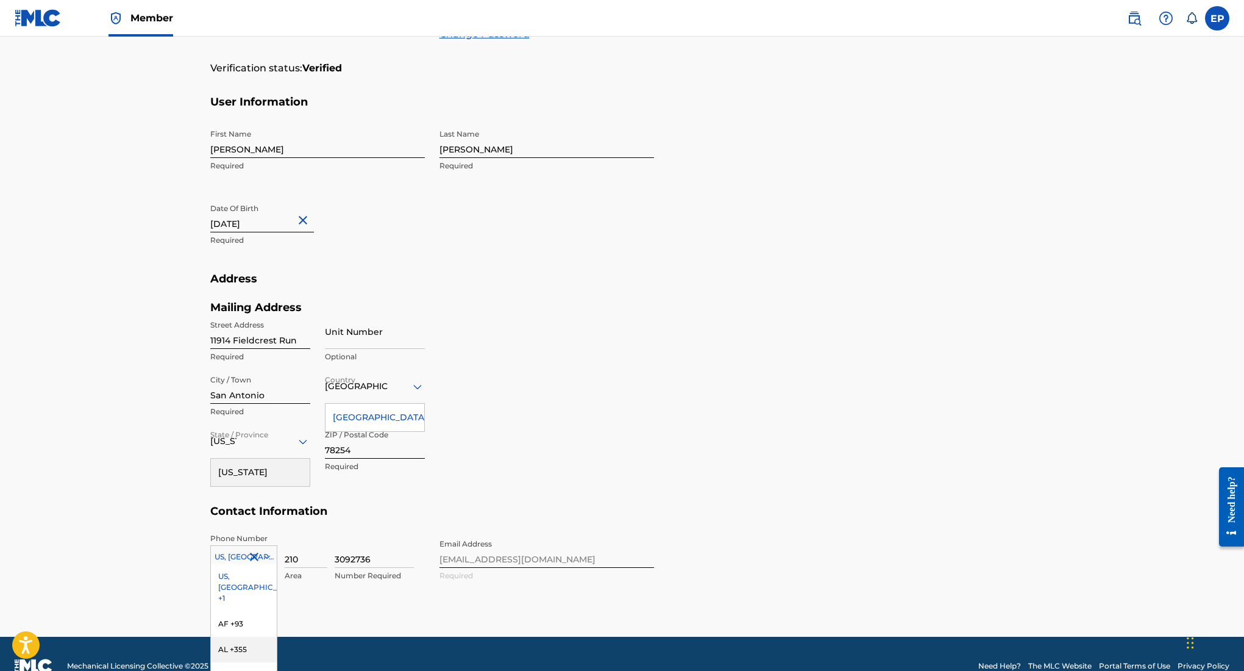
click at [242, 560] on div "AL +355, 3 of 216. 216 results available. Use Up and Down to choose options, pr…" at bounding box center [243, 554] width 67 height 18
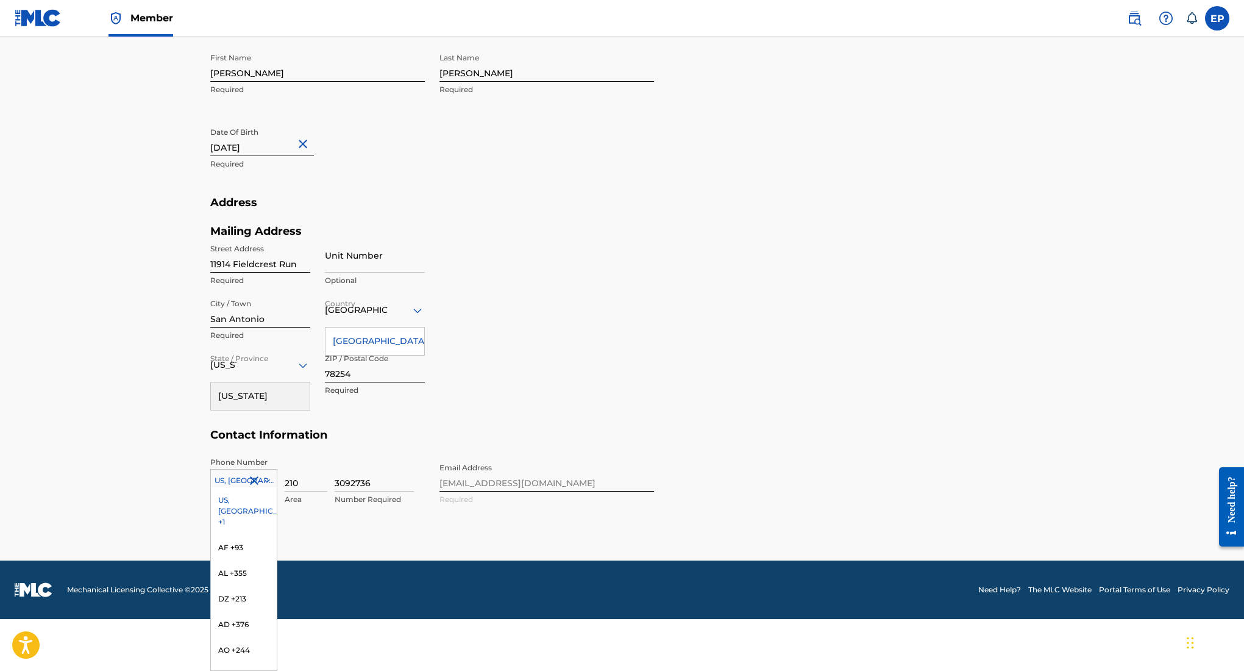
click at [233, 496] on div "US, [GEOGRAPHIC_DATA] +1" at bounding box center [244, 511] width 66 height 48
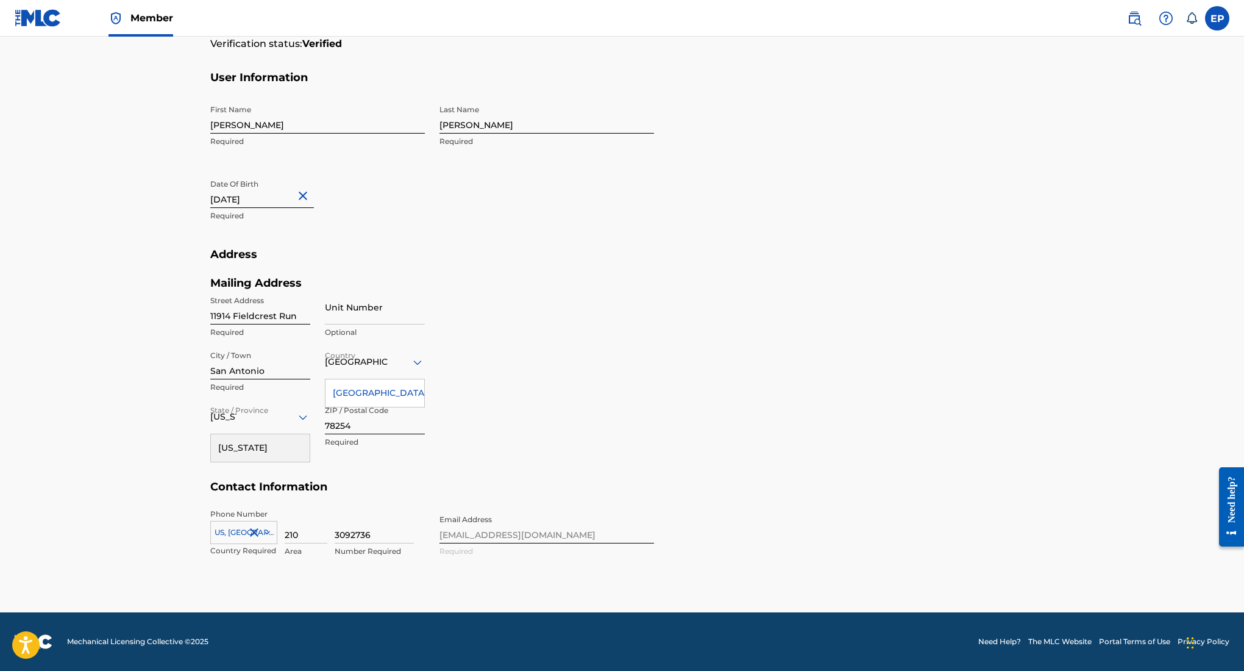
click at [235, 532] on div "option US, [GEOGRAPHIC_DATA] +1, selected. US, [GEOGRAPHIC_DATA] +1" at bounding box center [243, 530] width 67 height 18
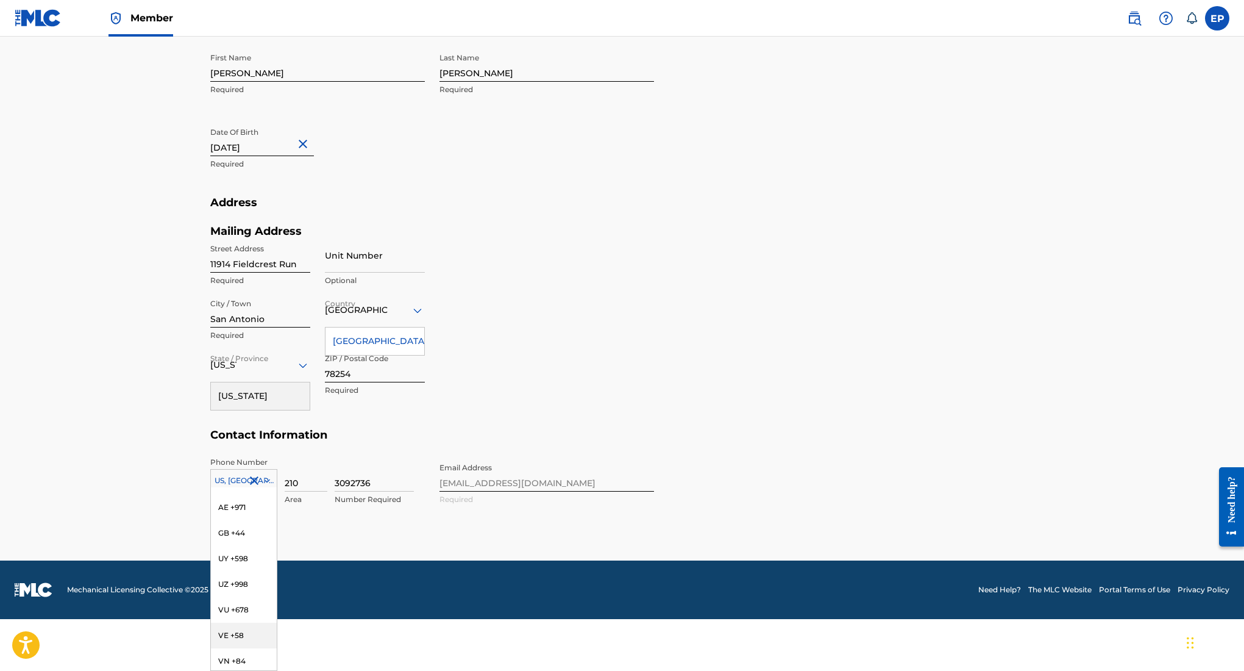
scroll to position [5250, 0]
click at [397, 527] on div "Phone Number option [GEOGRAPHIC_DATA], [GEOGRAPHIC_DATA] +1, selected. VE +58, …" at bounding box center [432, 494] width 444 height 74
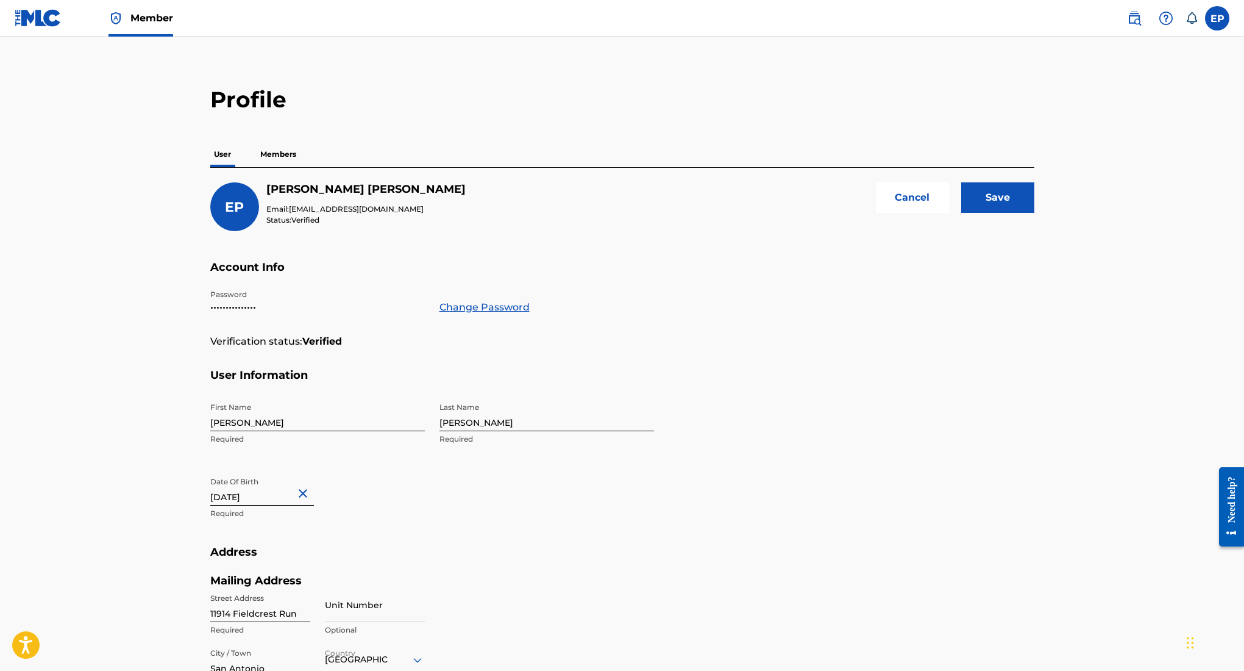
scroll to position [0, 0]
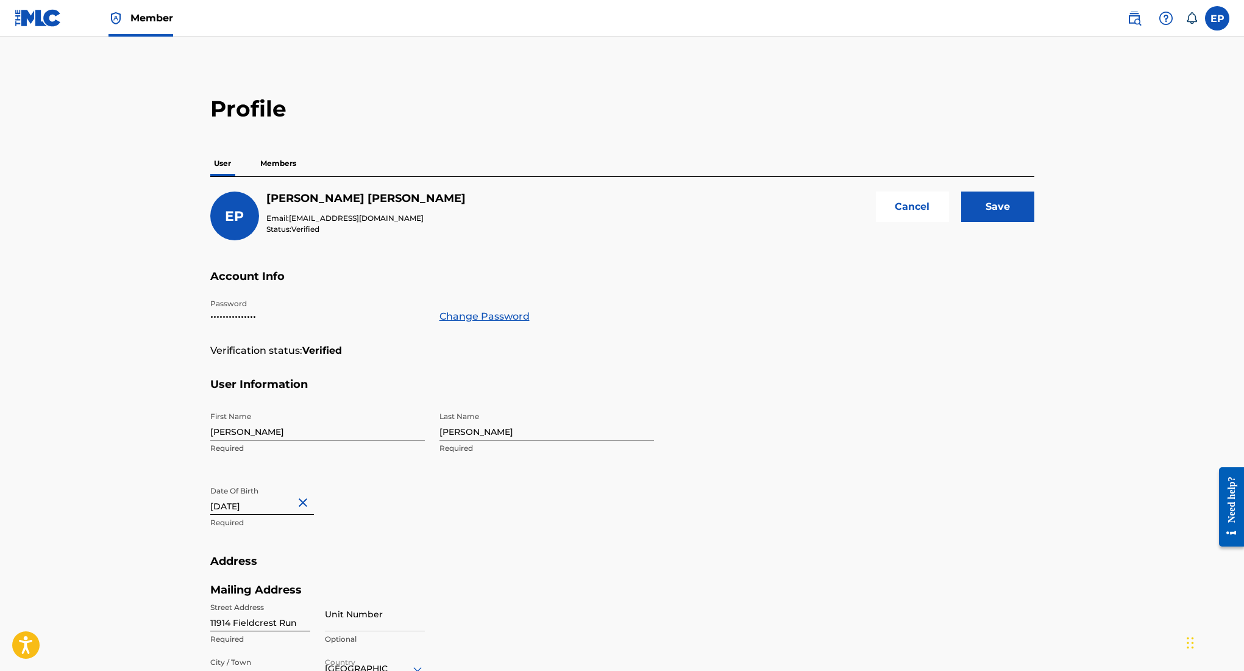
click at [1012, 213] on input "Save" at bounding box center [997, 206] width 73 height 30
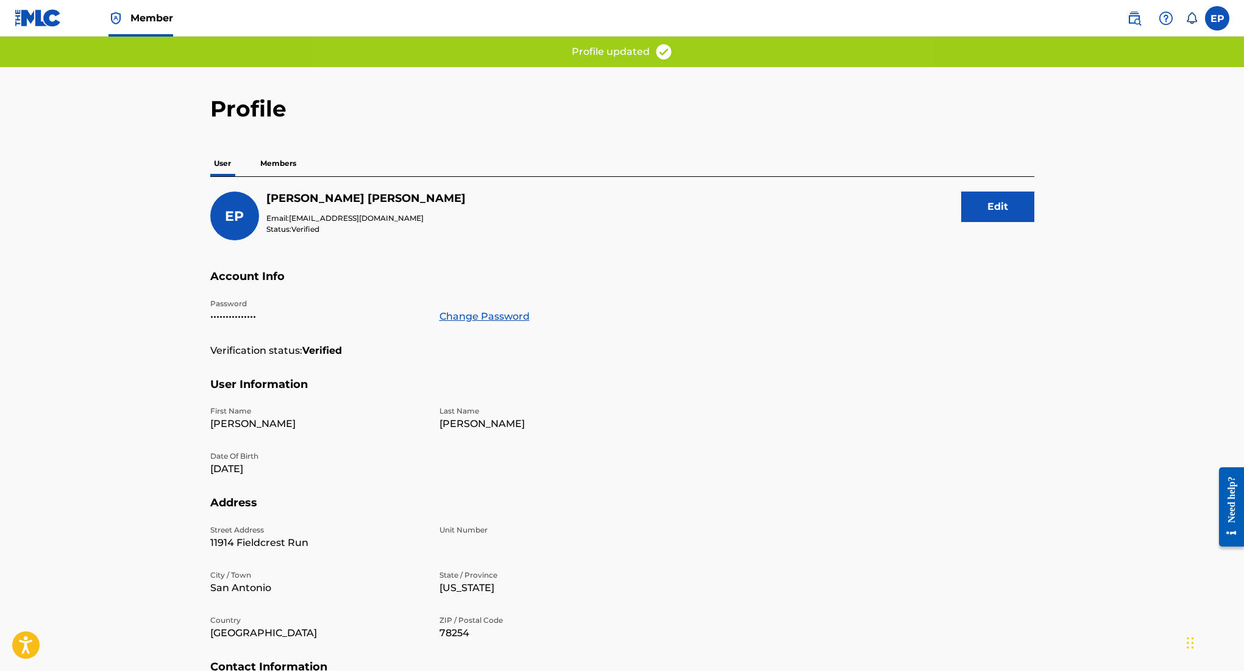
click at [274, 164] on p "Members" at bounding box center [278, 164] width 43 height 26
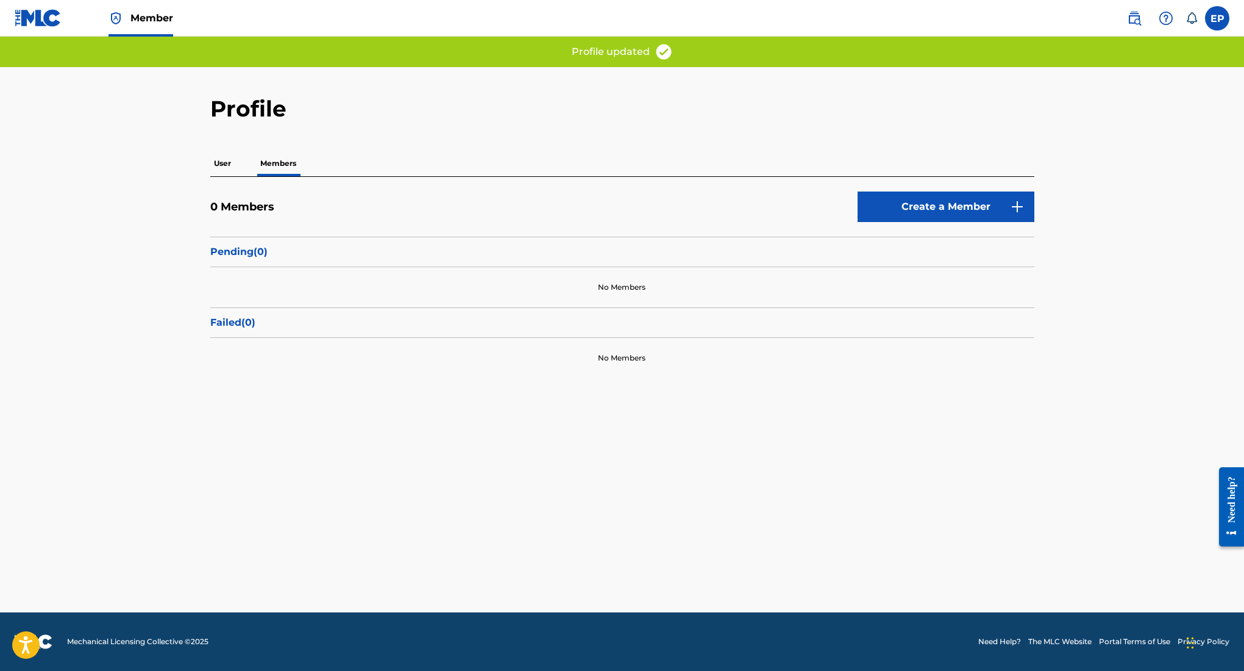
click at [986, 199] on link "Create a Member" at bounding box center [946, 206] width 177 height 30
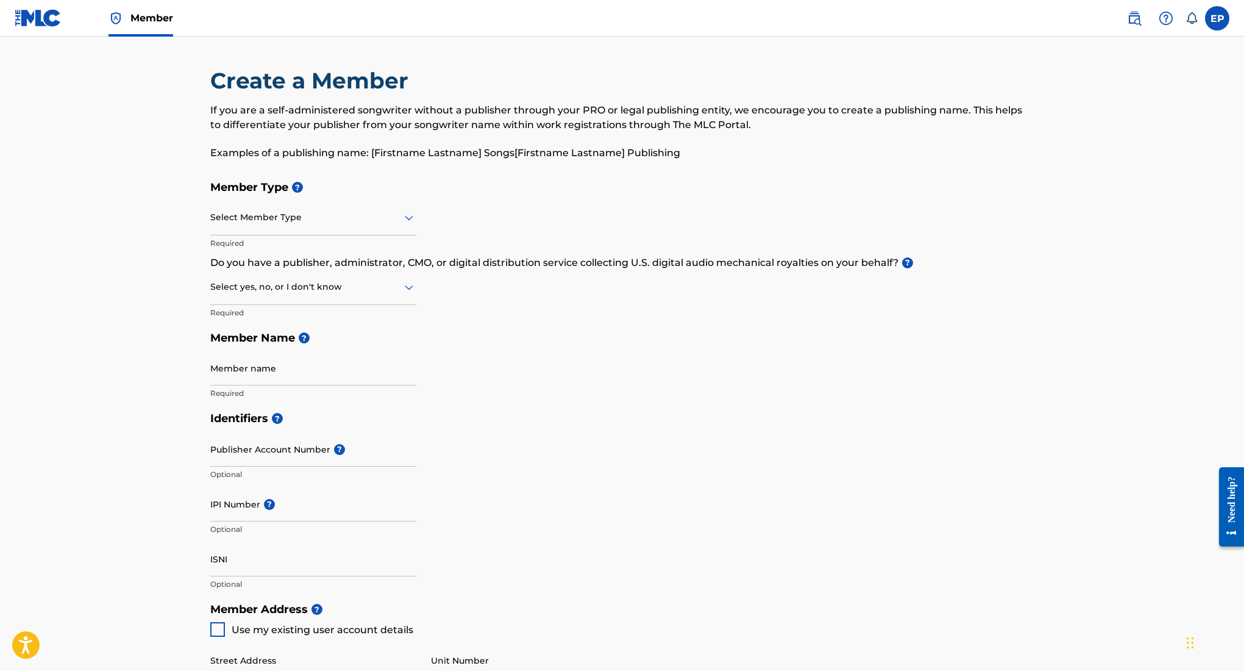
click at [322, 227] on div "Select Member Type" at bounding box center [313, 218] width 206 height 35
click at [525, 333] on h5 "Member Name ?" at bounding box center [622, 338] width 824 height 26
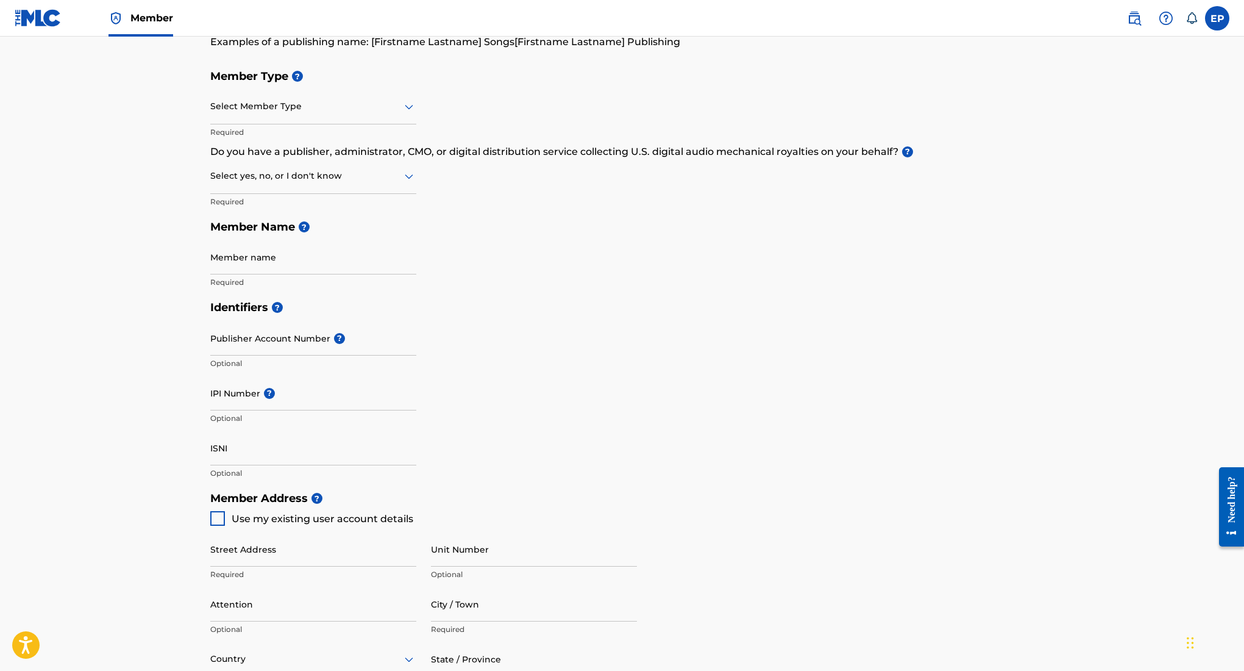
scroll to position [113, 0]
click at [407, 164] on div "Select yes, no, or I don't know" at bounding box center [313, 174] width 206 height 35
click at [547, 190] on div "Member Type ? Select Member Type Required Do you have a publisher, administrato…" at bounding box center [622, 176] width 824 height 231
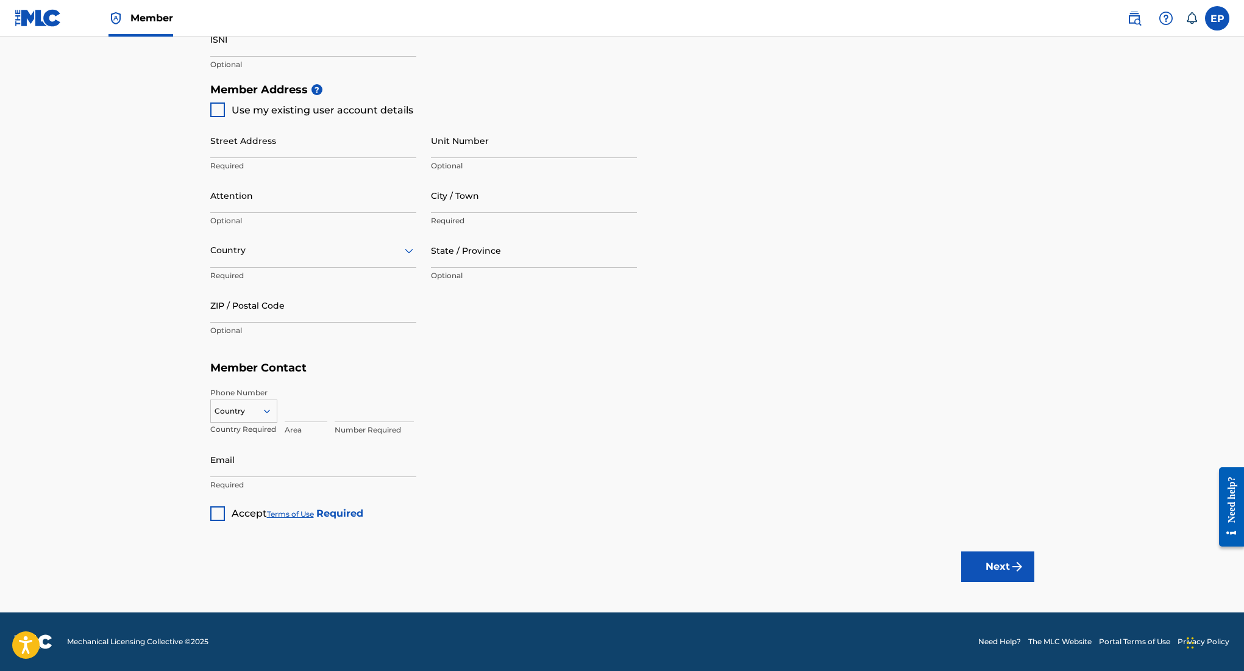
scroll to position [0, 0]
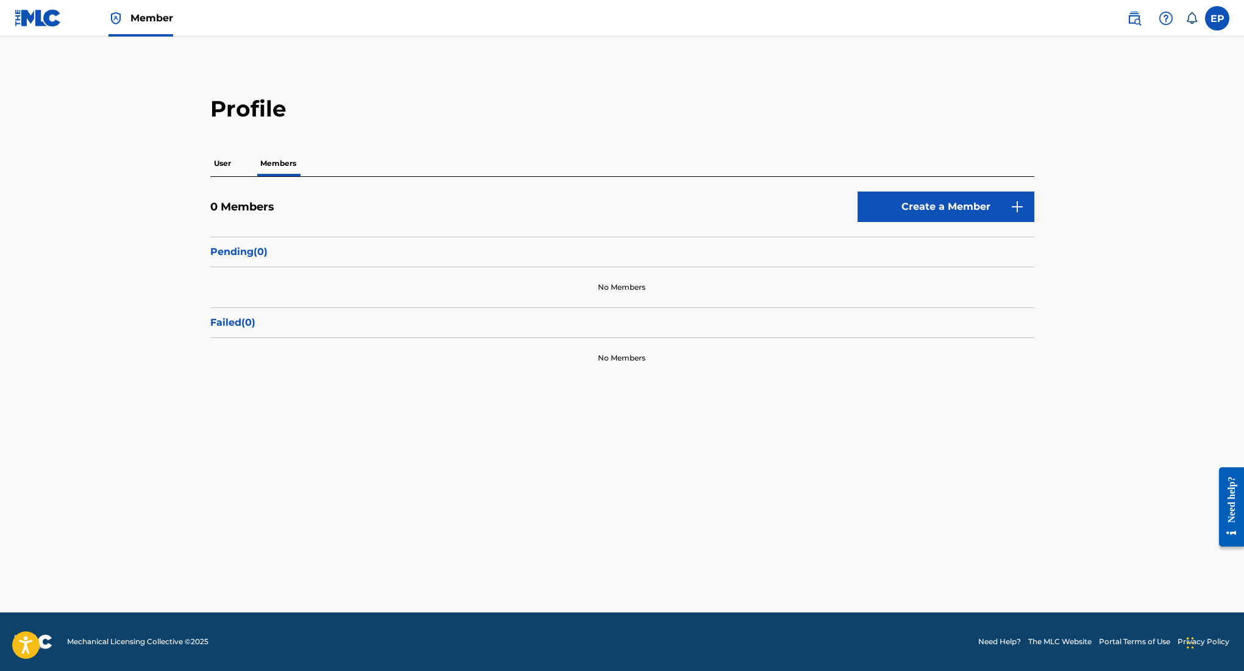
click at [216, 165] on p "User" at bounding box center [222, 164] width 24 height 26
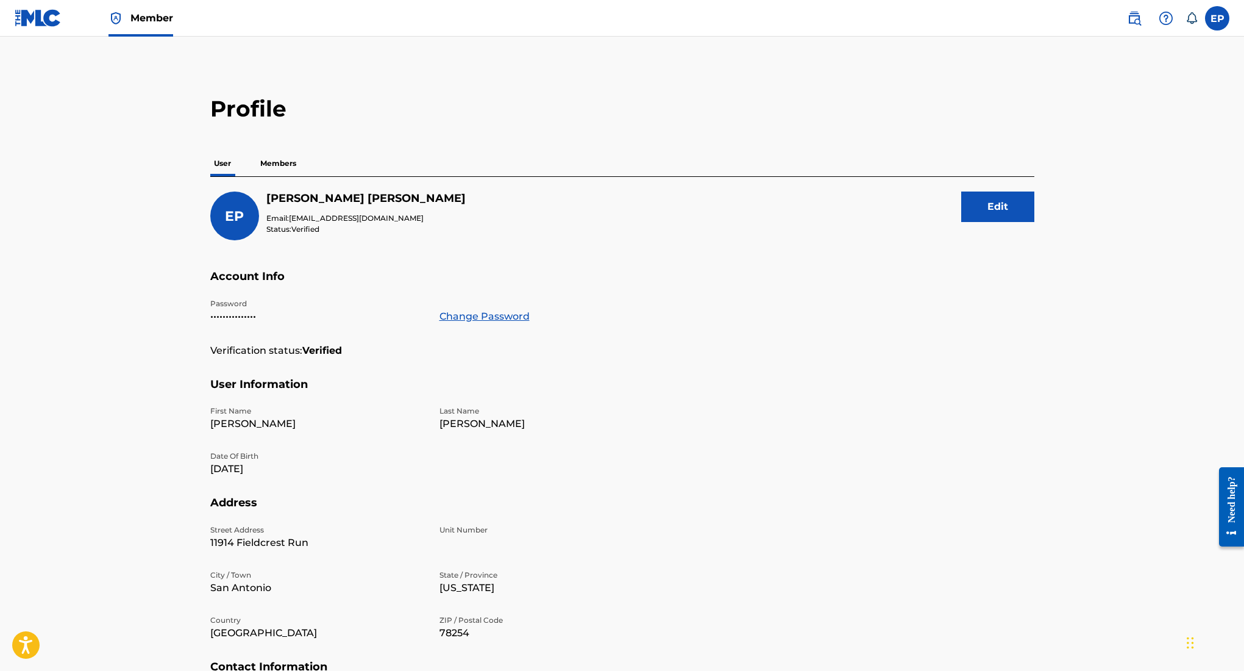
click at [1220, 21] on label at bounding box center [1217, 18] width 24 height 24
click at [1217, 18] on input "EP [PERSON_NAME] [EMAIL_ADDRESS][DOMAIN_NAME] Notification Preferences Profile …" at bounding box center [1217, 18] width 0 height 0
click at [1158, 75] on p "[PERSON_NAME]" at bounding box center [1175, 72] width 93 height 15
click at [1217, 18] on input "EP [PERSON_NAME] [EMAIL_ADDRESS][DOMAIN_NAME] Notification Preferences Profile …" at bounding box center [1217, 18] width 0 height 0
click at [1097, 151] on link "Profile" at bounding box center [1097, 151] width 24 height 11
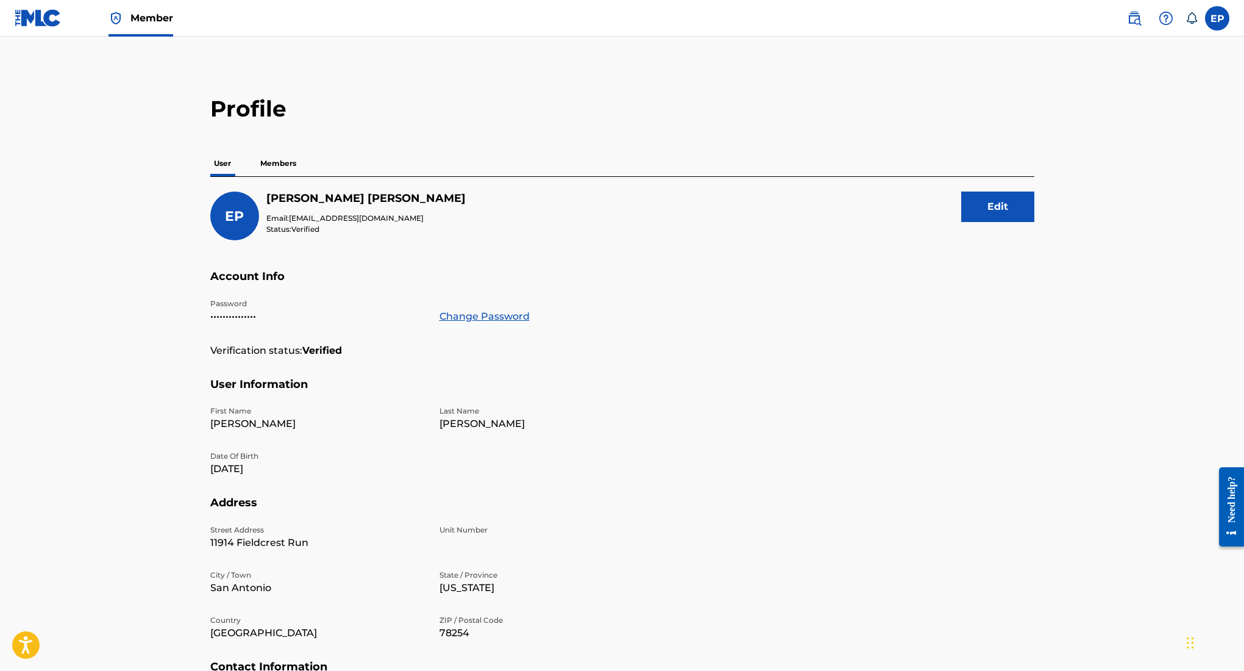
click at [62, 25] on div "Member" at bounding box center [94, 18] width 158 height 36
click at [36, 22] on img at bounding box center [38, 18] width 47 height 18
